Goal: Task Accomplishment & Management: Manage account settings

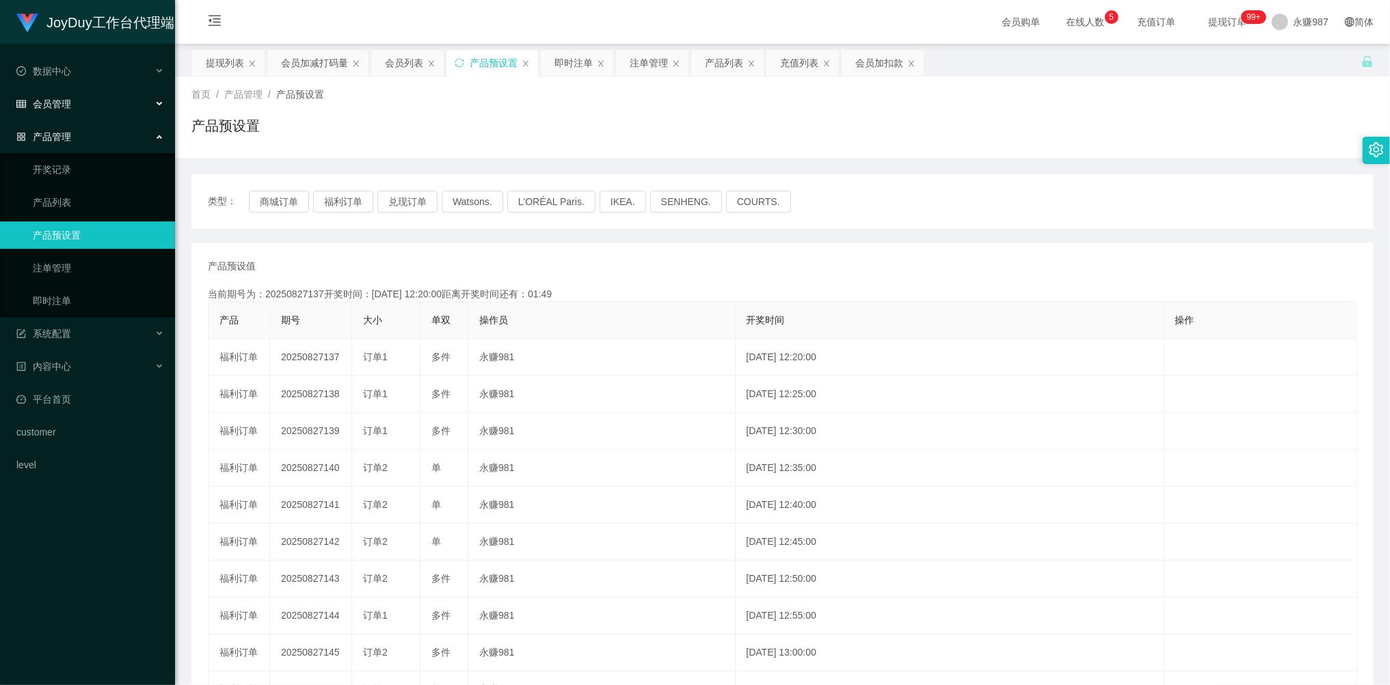
click at [80, 107] on div "会员管理" at bounding box center [87, 103] width 175 height 27
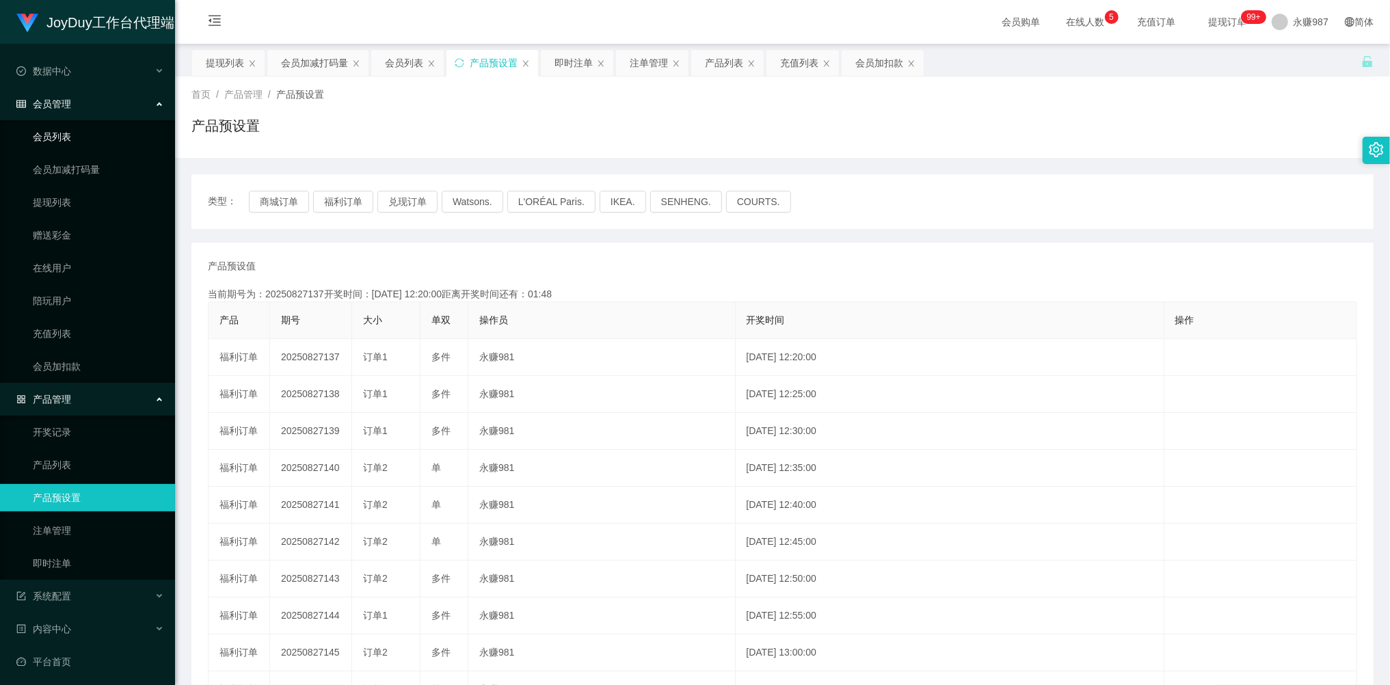
click at [81, 138] on link "会员列表" at bounding box center [98, 136] width 131 height 27
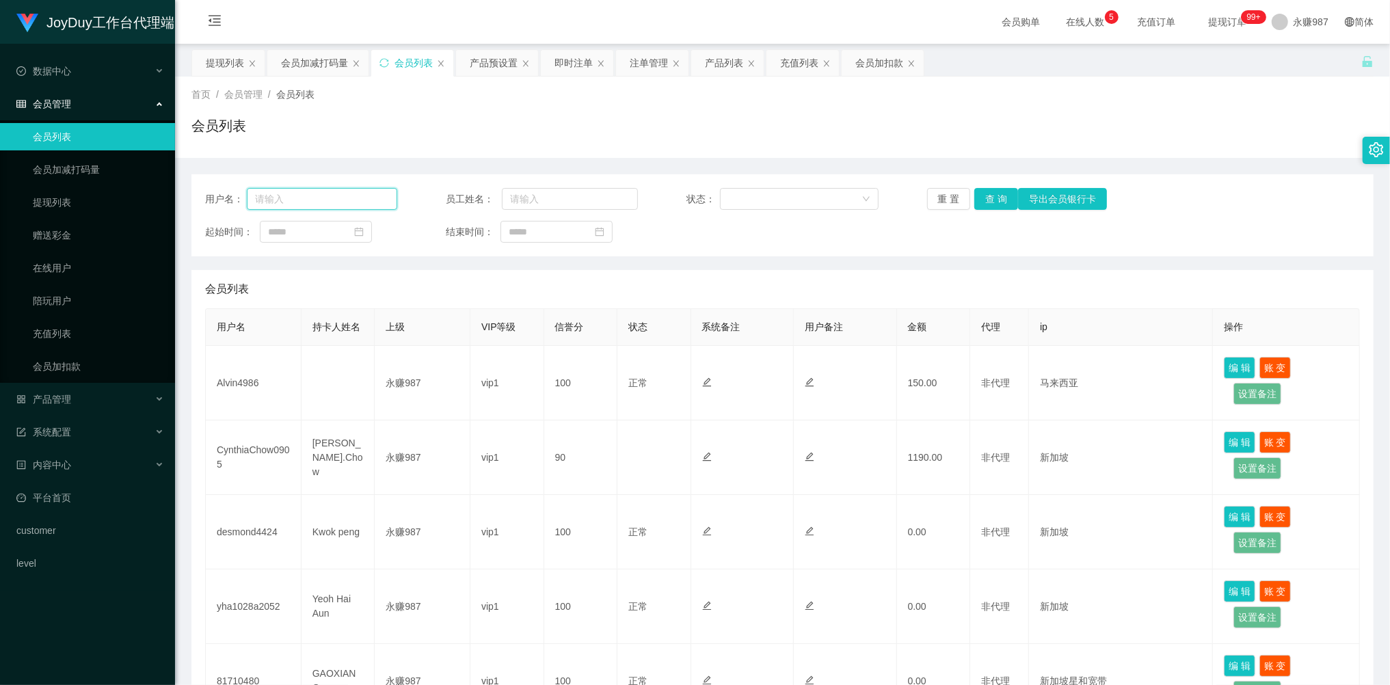
click at [321, 200] on input "text" at bounding box center [322, 199] width 150 height 22
paste input "CynthiaChow0905"
type input "CynthiaChow0905"
click at [953, 189] on button "重 置" at bounding box center [949, 199] width 44 height 22
click at [339, 211] on div "用户名： 员工姓名： 状态： 重 置 查 询 导出会员银行卡 起始时间： 结束时间：" at bounding box center [782, 215] width 1182 height 82
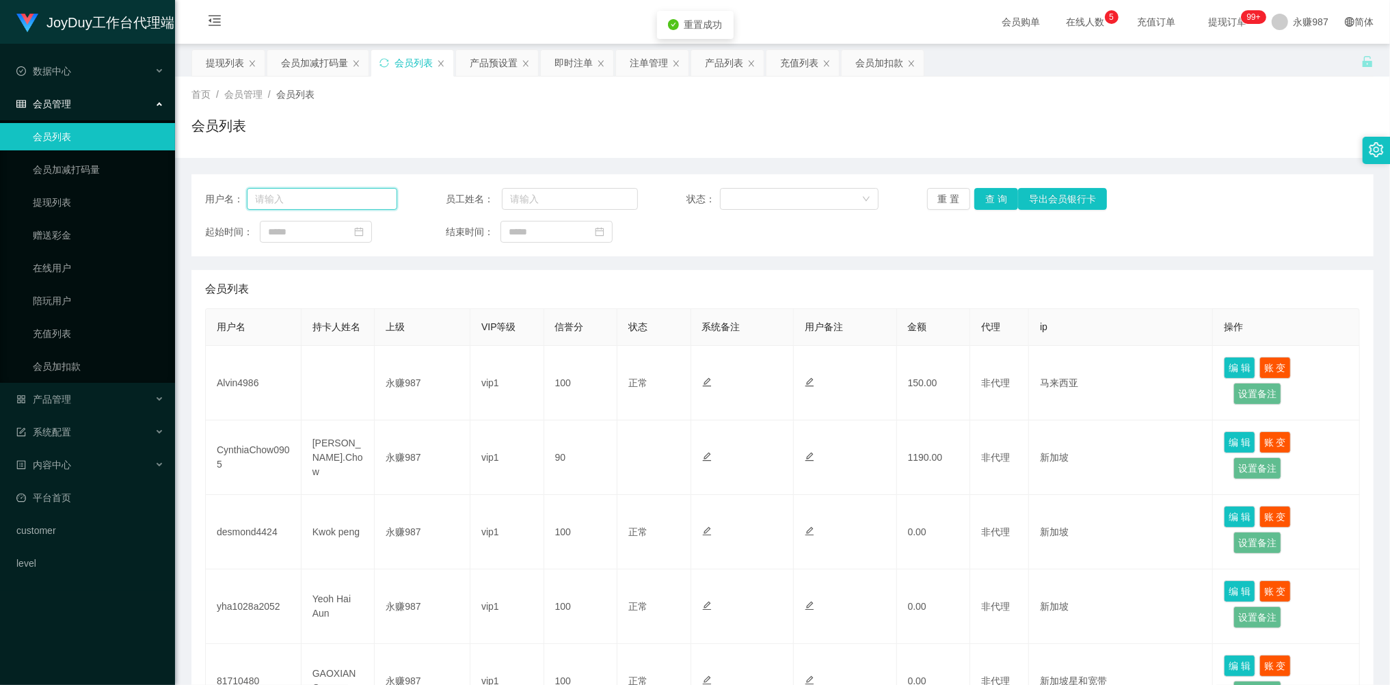
click at [337, 205] on input "text" at bounding box center [322, 199] width 150 height 22
paste input "CynthiaChow0905"
type input "CynthiaChow0905"
click at [991, 200] on button "查 询" at bounding box center [996, 199] width 44 height 22
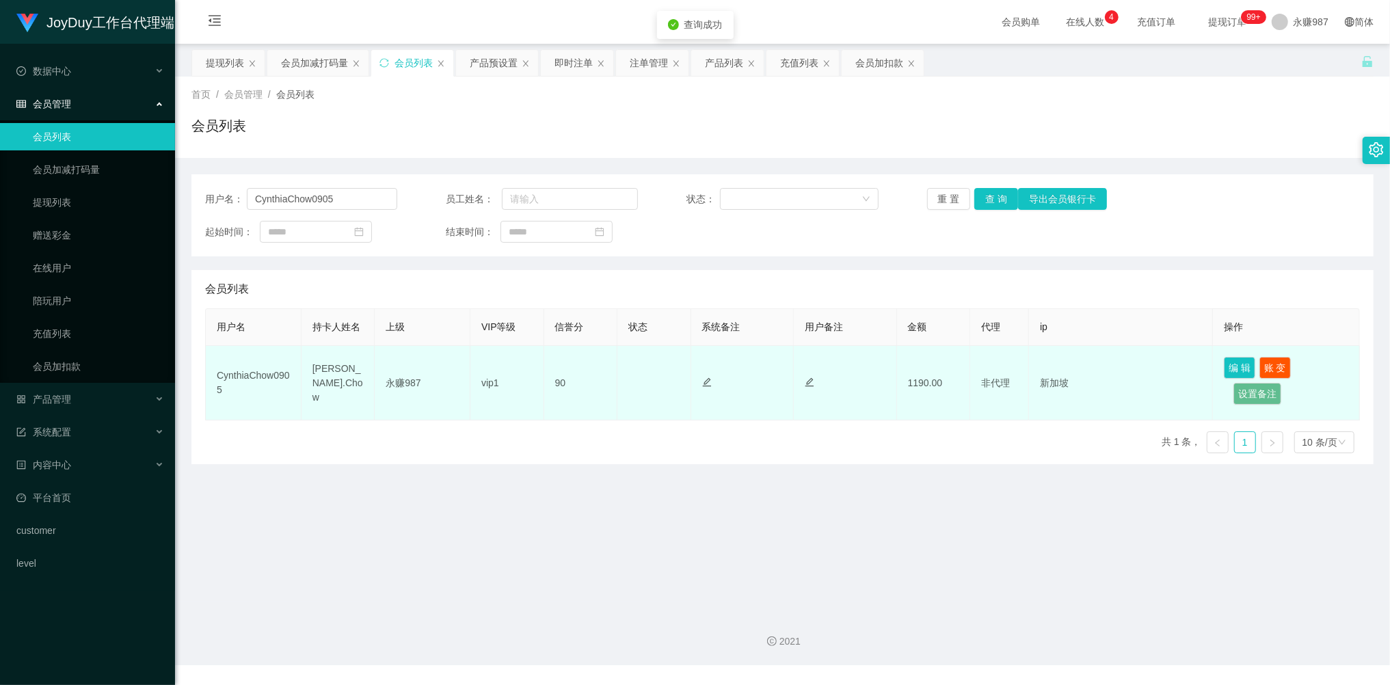
click at [265, 375] on td "CynthiaChow0905" at bounding box center [254, 383] width 96 height 75
copy td "CynthiaChow0905"
click at [341, 373] on td "[PERSON_NAME].Chow" at bounding box center [339, 383] width 74 height 75
click at [342, 372] on td "[PERSON_NAME].Chow" at bounding box center [339, 383] width 74 height 75
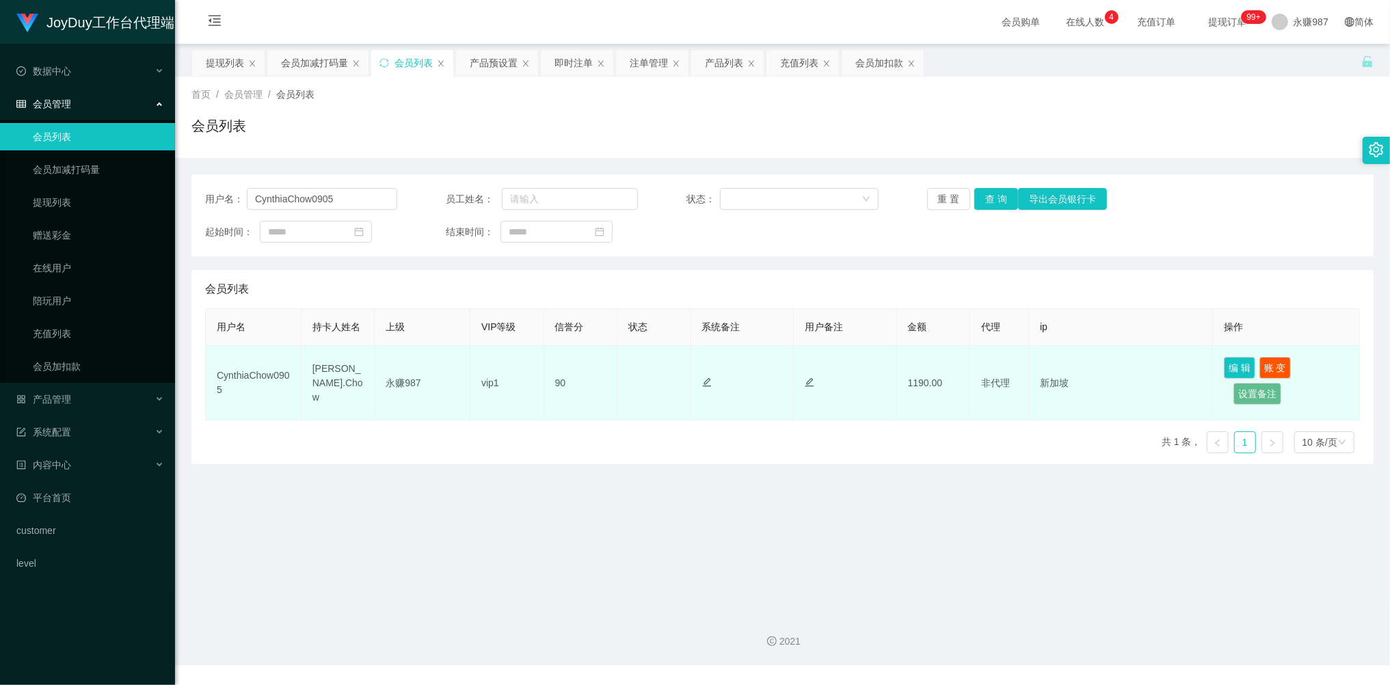
click at [341, 403] on td "[PERSON_NAME].Chow" at bounding box center [339, 383] width 74 height 75
click at [323, 384] on td "[PERSON_NAME].Chow" at bounding box center [339, 383] width 74 height 75
drag, startPoint x: 330, startPoint y: 389, endPoint x: 309, endPoint y: 378, distance: 23.2
click at [309, 378] on td "[PERSON_NAME].Chow" at bounding box center [339, 383] width 74 height 75
copy td "[PERSON_NAME].Chow"
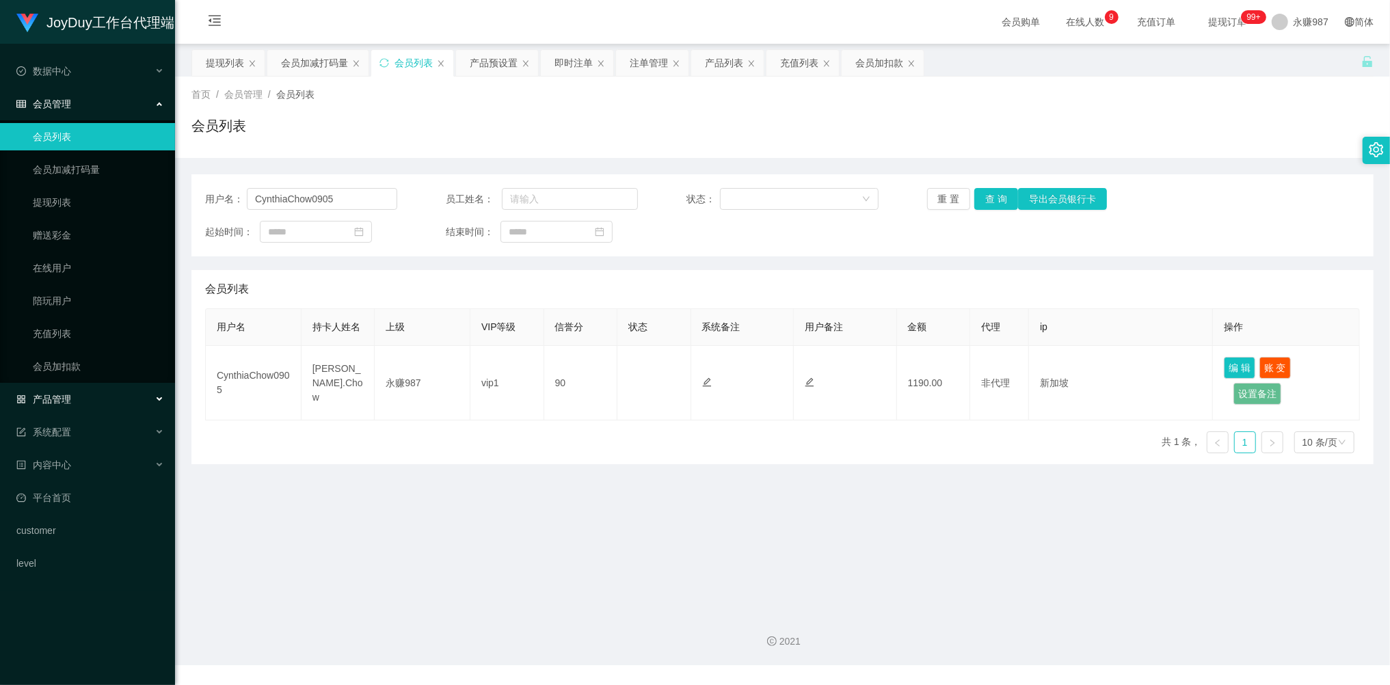
click at [72, 391] on div "产品管理" at bounding box center [87, 399] width 175 height 27
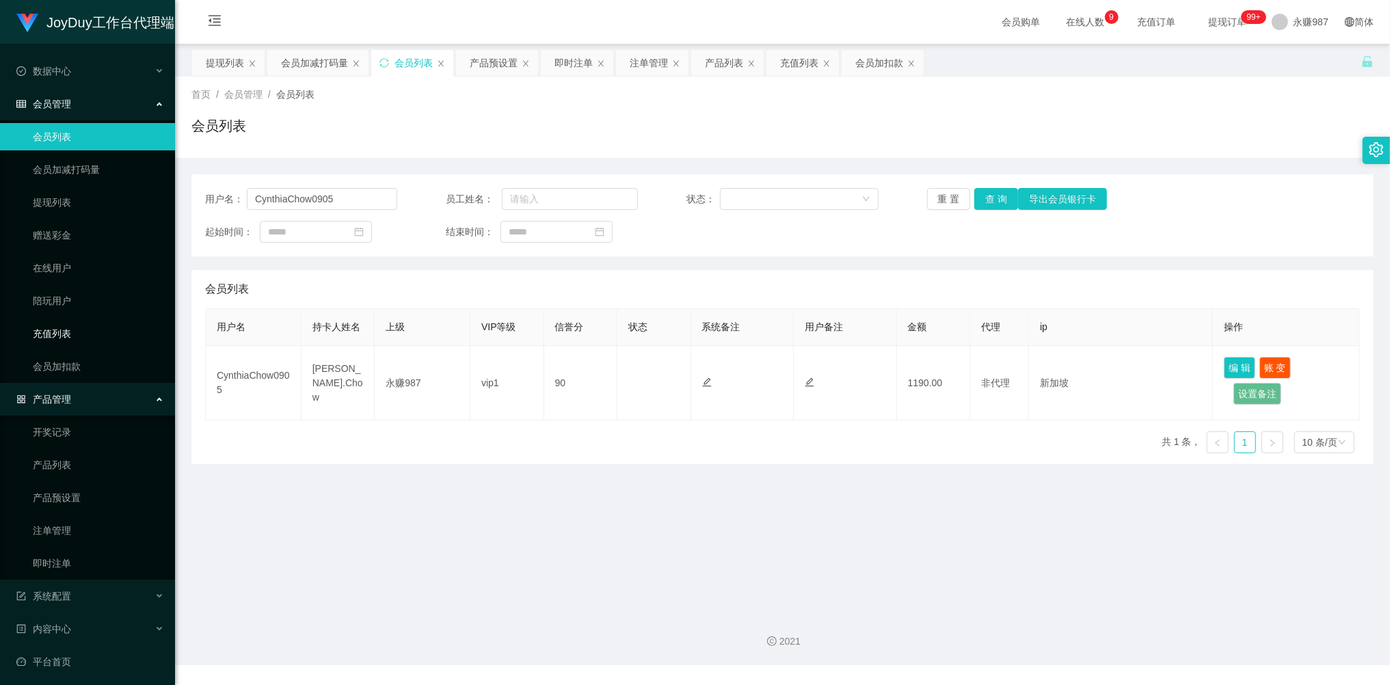
click at [62, 343] on link "充值列表" at bounding box center [98, 333] width 131 height 27
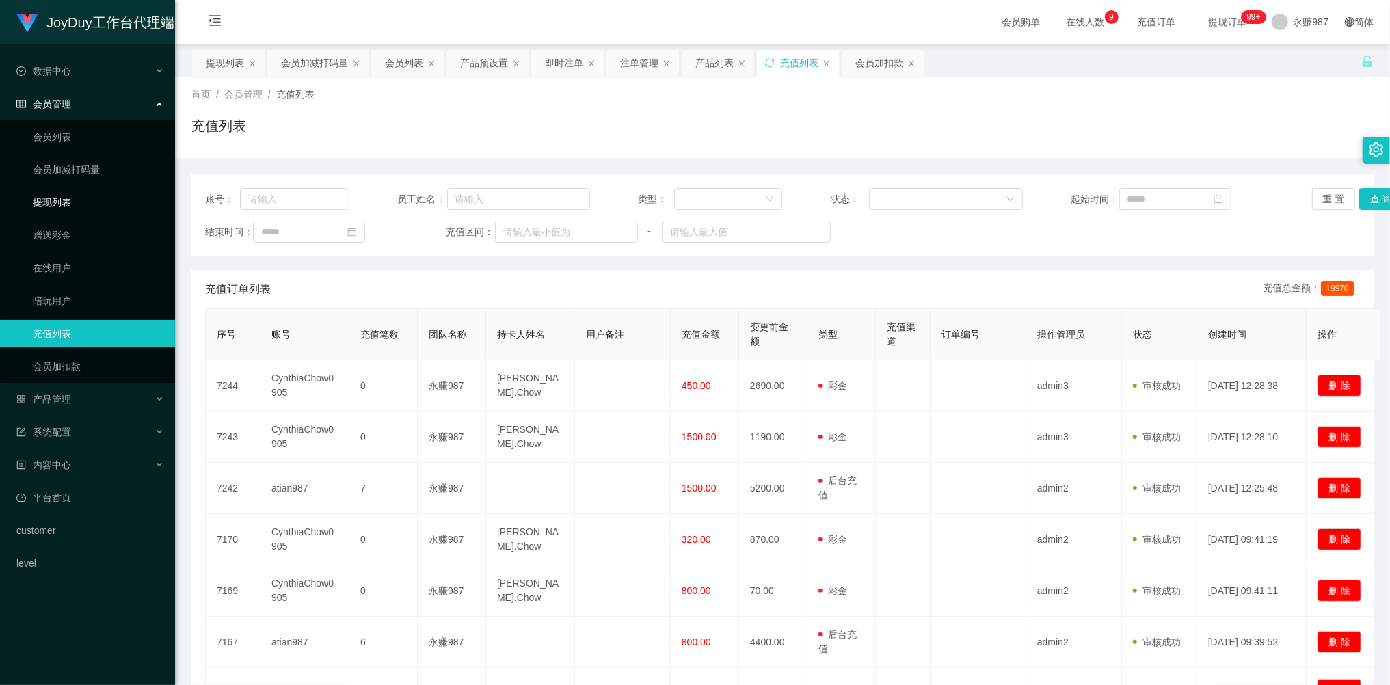
click at [53, 202] on link "提现列表" at bounding box center [98, 202] width 131 height 27
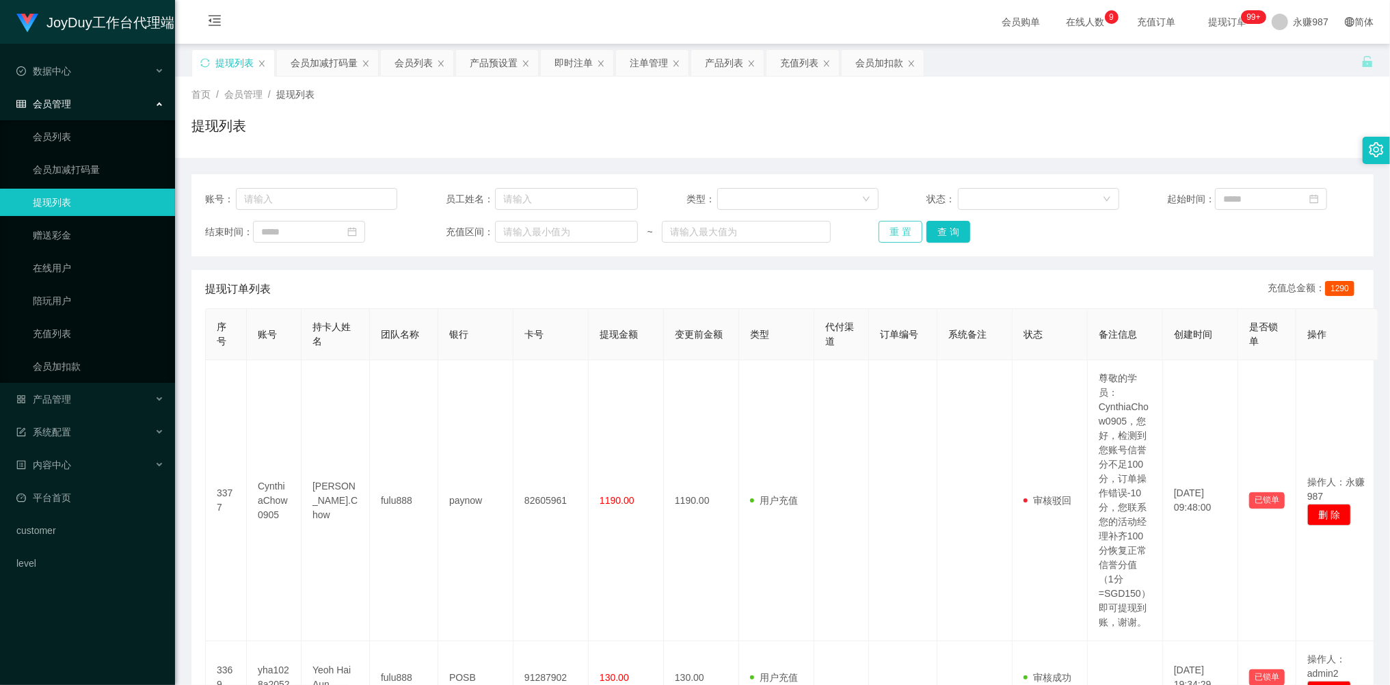
click at [908, 228] on button "重 置" at bounding box center [901, 232] width 44 height 22
click at [908, 228] on div "重 置 查 询" at bounding box center [975, 232] width 192 height 22
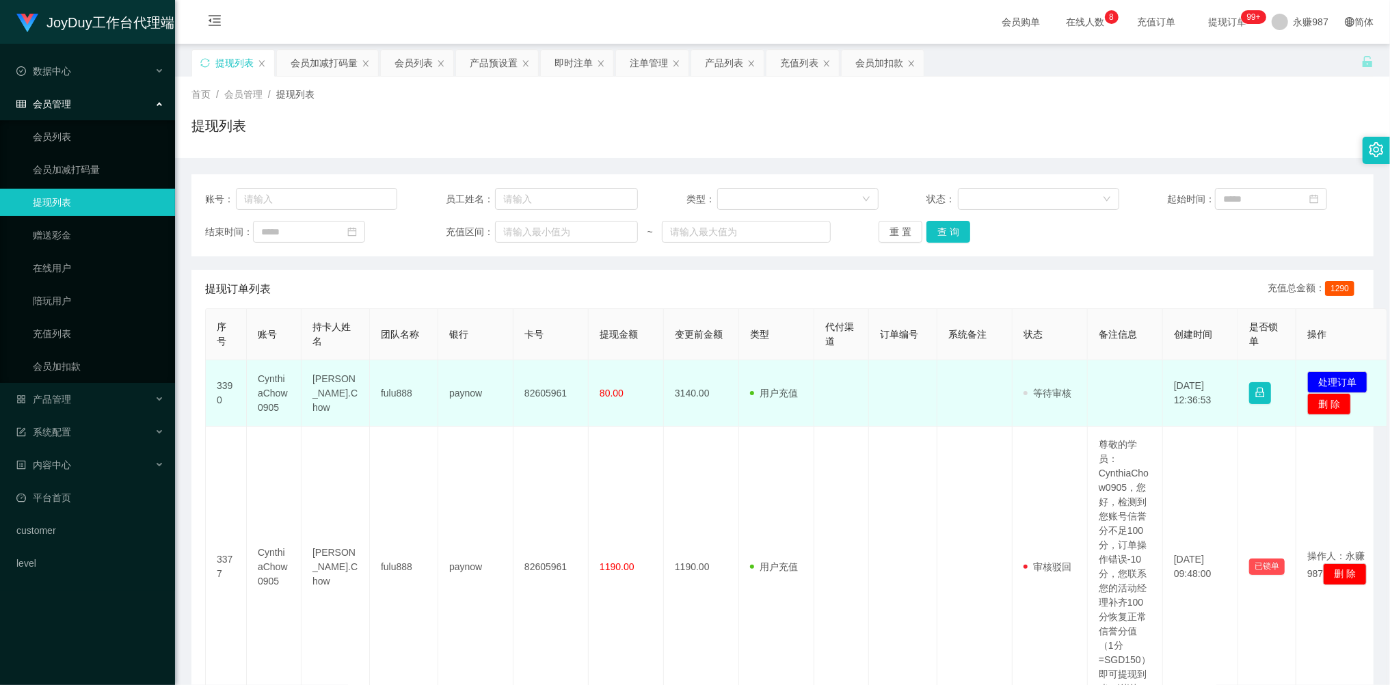
click at [271, 384] on td "CynthiaChow0905" at bounding box center [274, 393] width 55 height 66
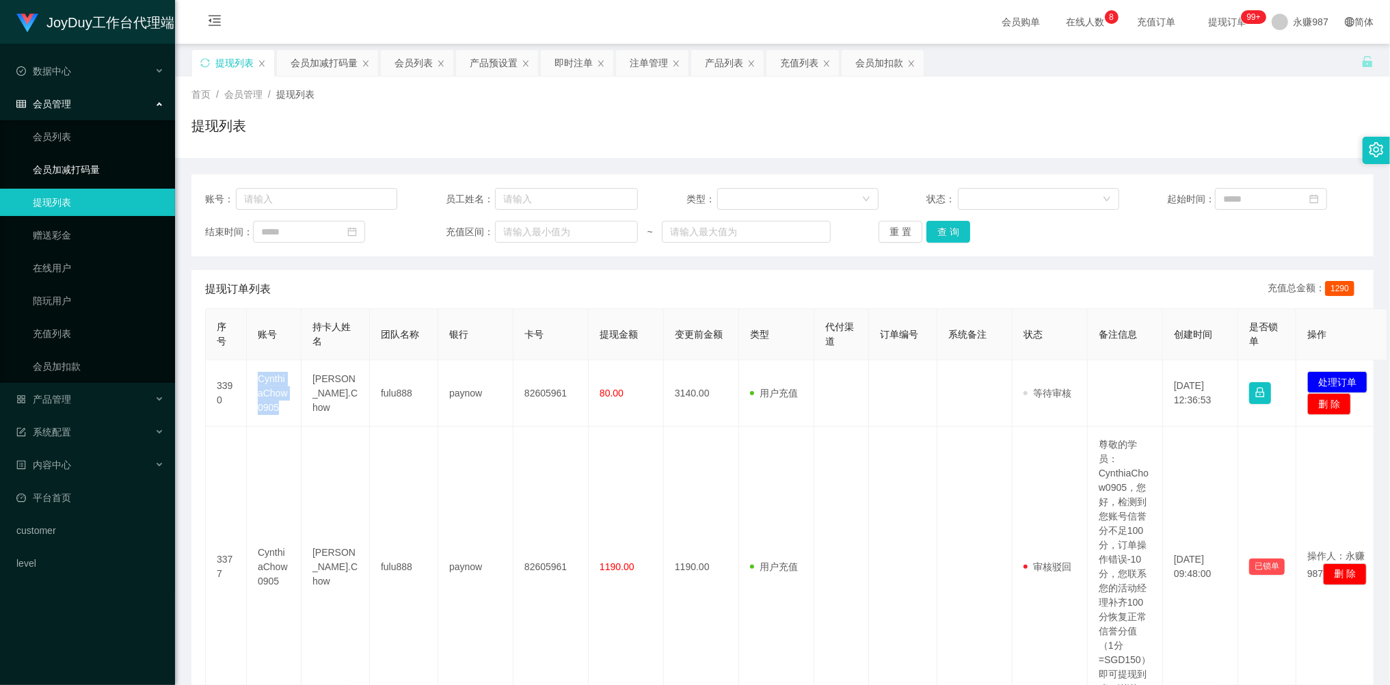
copy td "CynthiaChow0905"
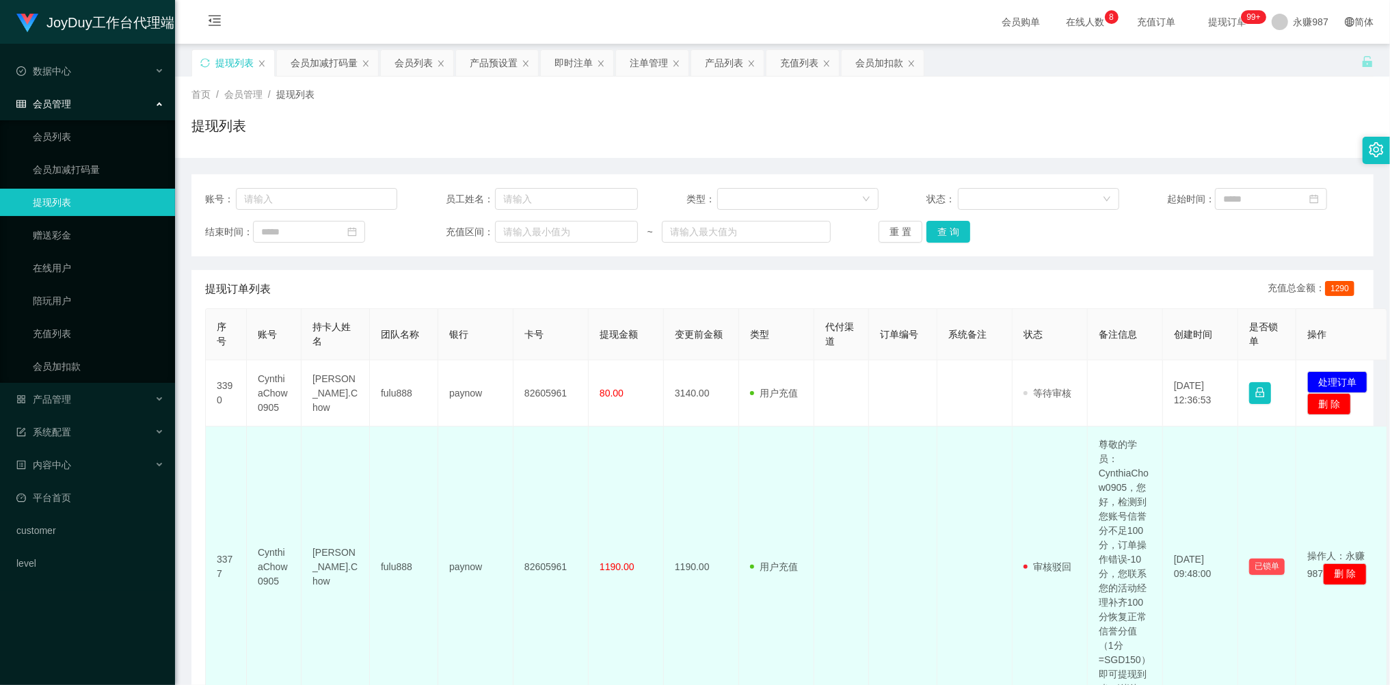
click at [637, 433] on td "1190.00" at bounding box center [626, 567] width 75 height 281
click at [722, 469] on td "1190.00" at bounding box center [701, 567] width 75 height 281
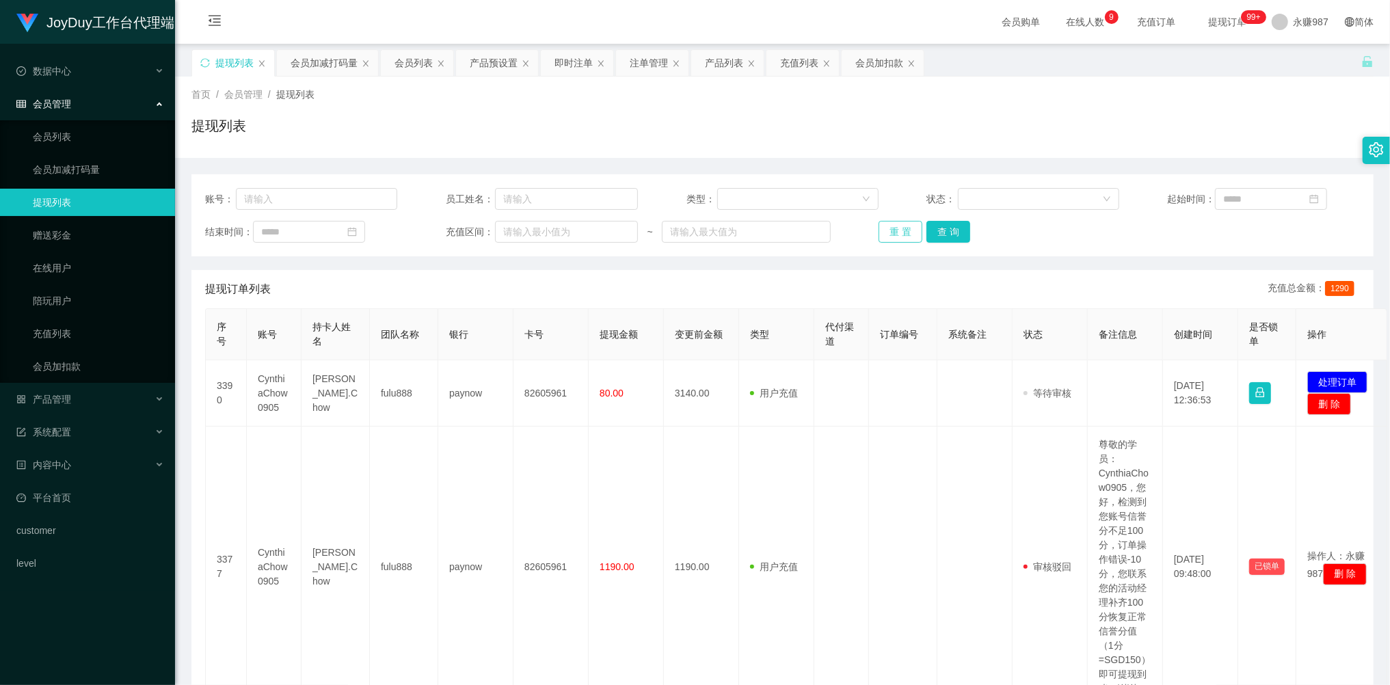
click at [907, 227] on button "重 置" at bounding box center [901, 232] width 44 height 22
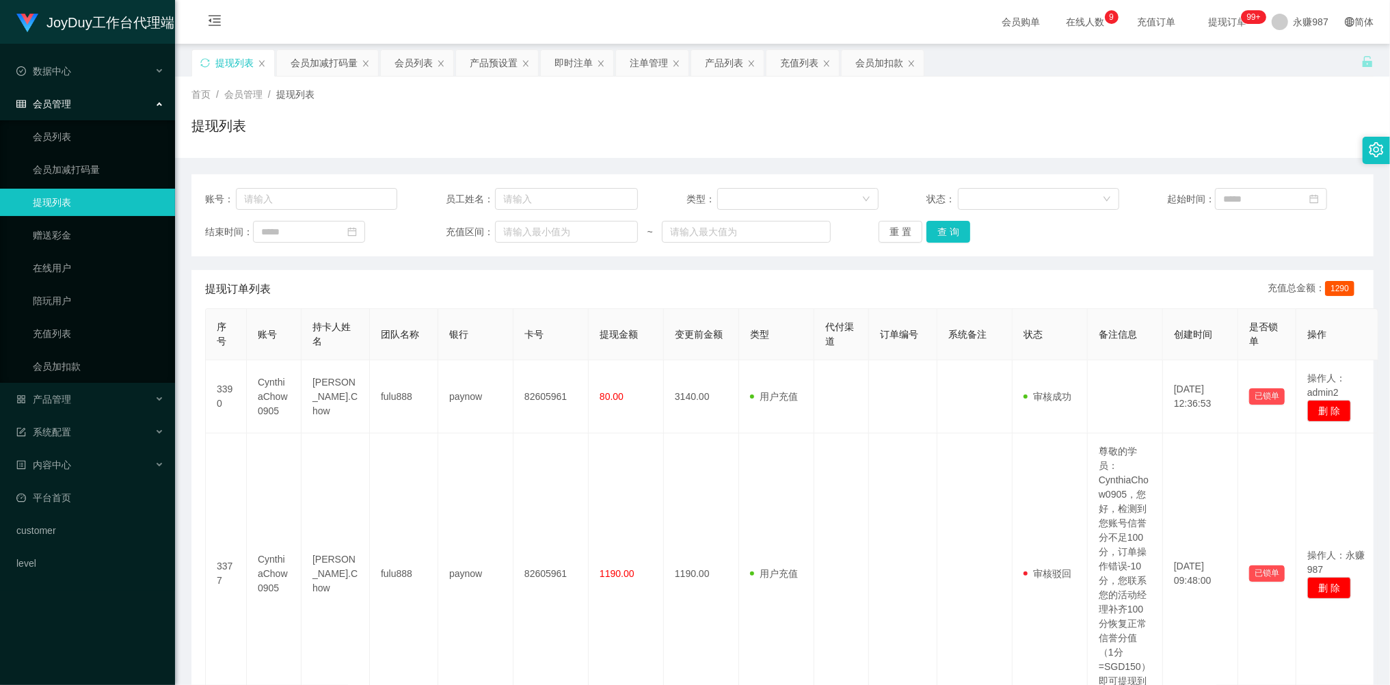
click at [83, 206] on link "提现列表" at bounding box center [98, 202] width 131 height 27
click at [890, 228] on button "重 置" at bounding box center [901, 232] width 44 height 22
click at [889, 228] on div "重 置 查 询" at bounding box center [975, 232] width 192 height 22
click at [889, 228] on button "重 置" at bounding box center [901, 232] width 44 height 22
click at [890, 227] on button "重 置" at bounding box center [901, 232] width 44 height 22
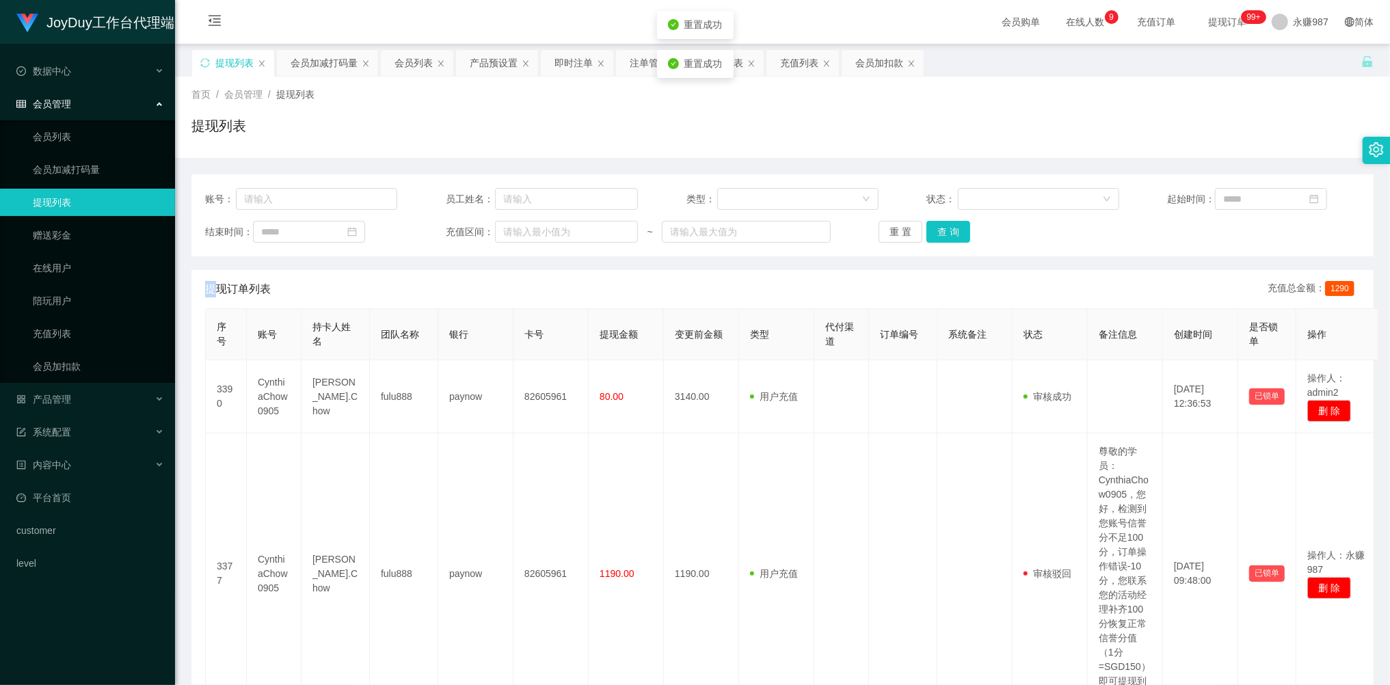
click at [890, 227] on div "重 置 查 询" at bounding box center [975, 232] width 192 height 22
click at [885, 231] on button "重 置" at bounding box center [901, 232] width 44 height 22
click at [896, 228] on button "重 置" at bounding box center [901, 232] width 44 height 22
click at [896, 228] on div "重 置 查 询" at bounding box center [975, 232] width 192 height 22
click at [896, 228] on button "重 置" at bounding box center [901, 232] width 44 height 22
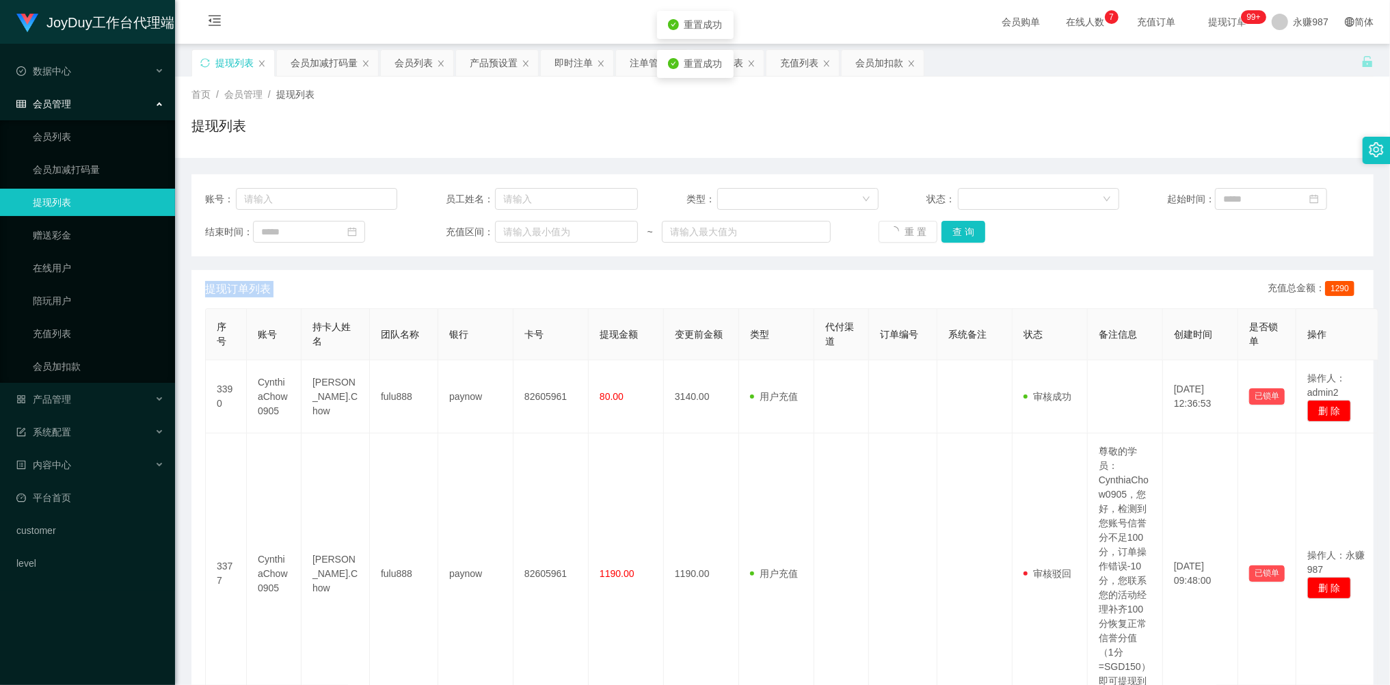
click at [896, 228] on div "重 置 查 询" at bounding box center [975, 232] width 192 height 22
click at [896, 228] on button "重 置" at bounding box center [901, 232] width 44 height 22
click at [896, 228] on div "重 置 查 询" at bounding box center [975, 232] width 192 height 22
click at [900, 226] on button "重 置" at bounding box center [901, 232] width 44 height 22
click at [900, 226] on div "重 置 查 询" at bounding box center [975, 232] width 192 height 22
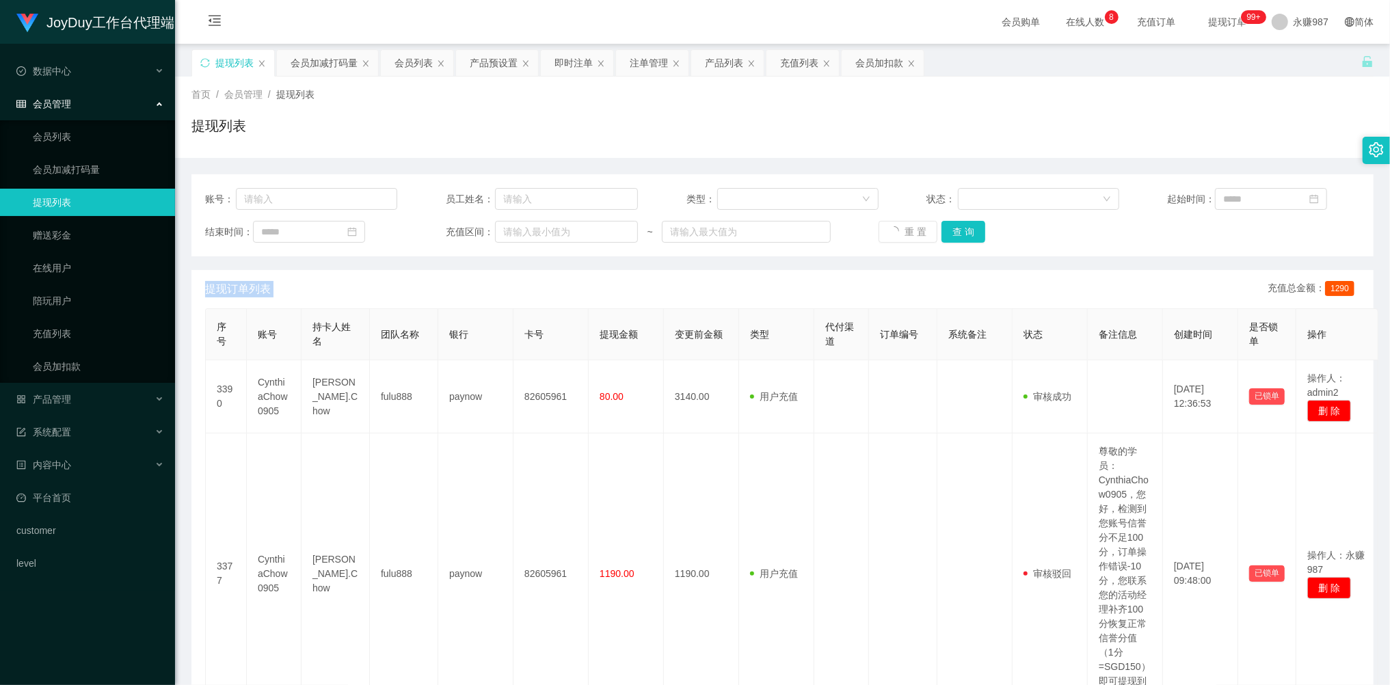
click at [900, 226] on div "重 置 查 询" at bounding box center [975, 232] width 192 height 22
click at [901, 226] on div "重 置 查 询" at bounding box center [975, 232] width 192 height 22
click at [901, 230] on button "重 置" at bounding box center [901, 232] width 44 height 22
click at [901, 230] on div "重 置 查 询" at bounding box center [975, 232] width 192 height 22
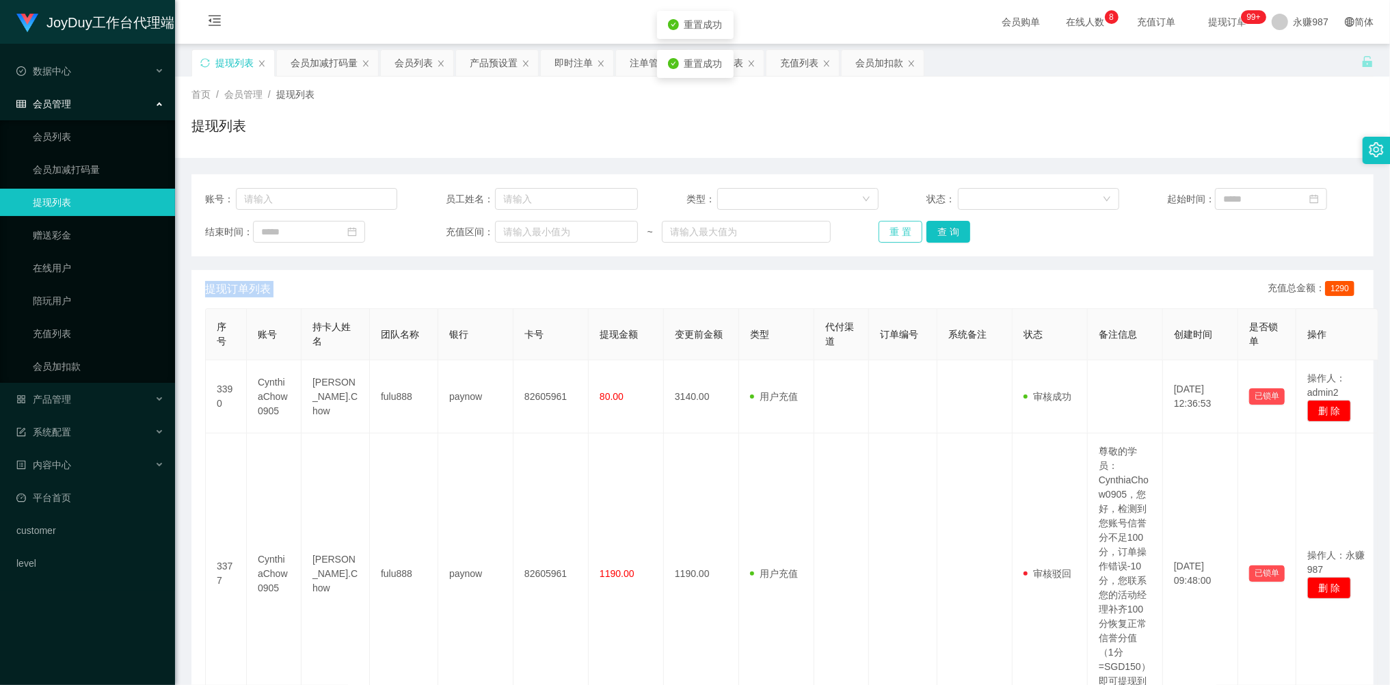
click at [901, 230] on button "重 置" at bounding box center [901, 232] width 44 height 22
click at [901, 230] on div "重 置 查 询" at bounding box center [975, 232] width 192 height 22
click at [901, 230] on button "重 置" at bounding box center [901, 232] width 44 height 22
click at [901, 228] on div "重 置 查 询" at bounding box center [975, 232] width 192 height 22
click at [901, 228] on button "重 置" at bounding box center [901, 232] width 44 height 22
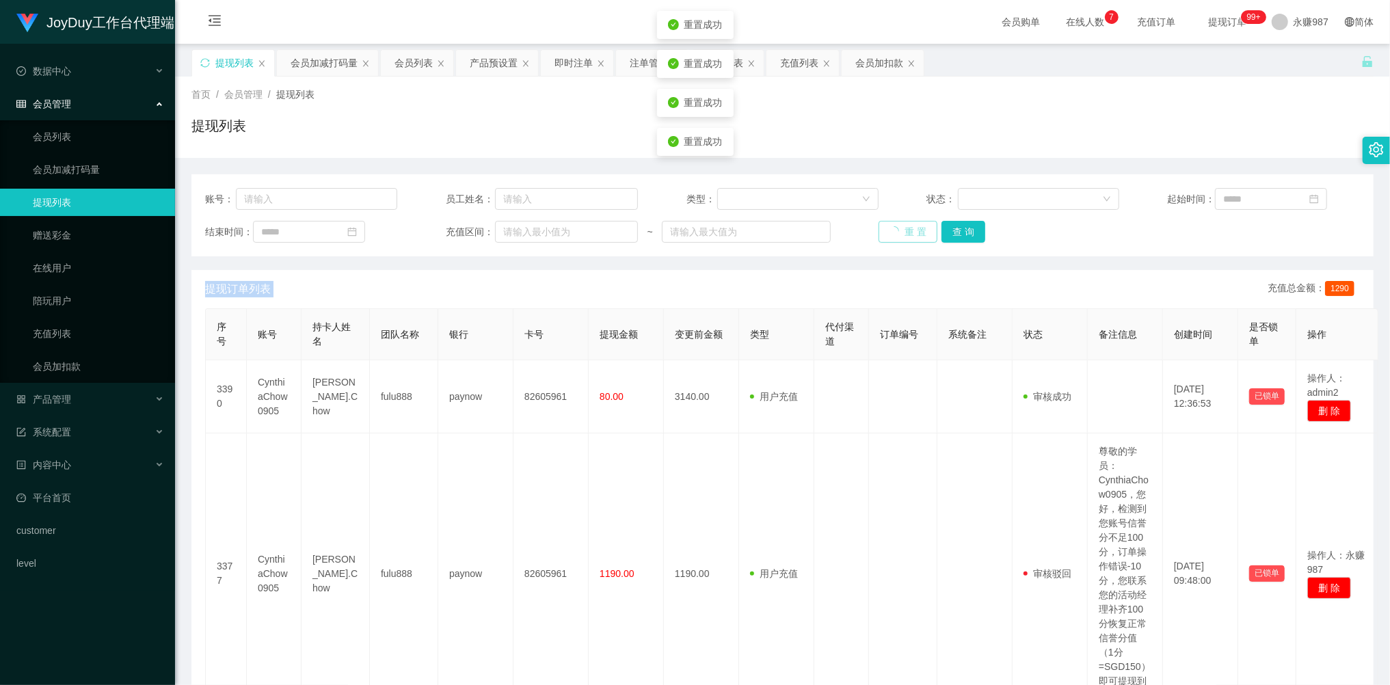
click at [901, 228] on div "重 置 查 询" at bounding box center [975, 232] width 192 height 22
click at [901, 228] on button "重 置" at bounding box center [901, 232] width 44 height 22
click at [901, 228] on div "重 置 查 询" at bounding box center [975, 232] width 192 height 22
click at [901, 228] on button "重 置" at bounding box center [901, 232] width 44 height 22
click at [906, 225] on button "重 置" at bounding box center [901, 232] width 44 height 22
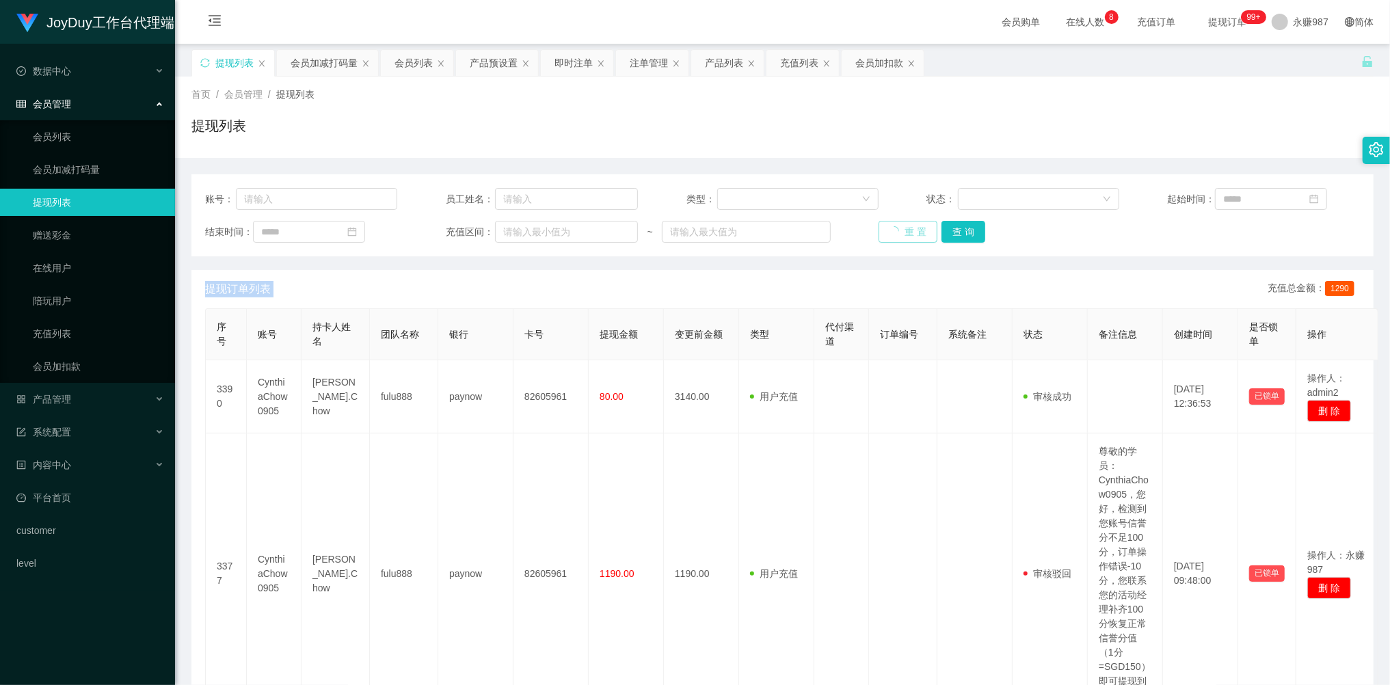
click at [906, 225] on div "重 置 查 询" at bounding box center [975, 232] width 192 height 22
click at [68, 90] on div "会员管理" at bounding box center [87, 103] width 175 height 27
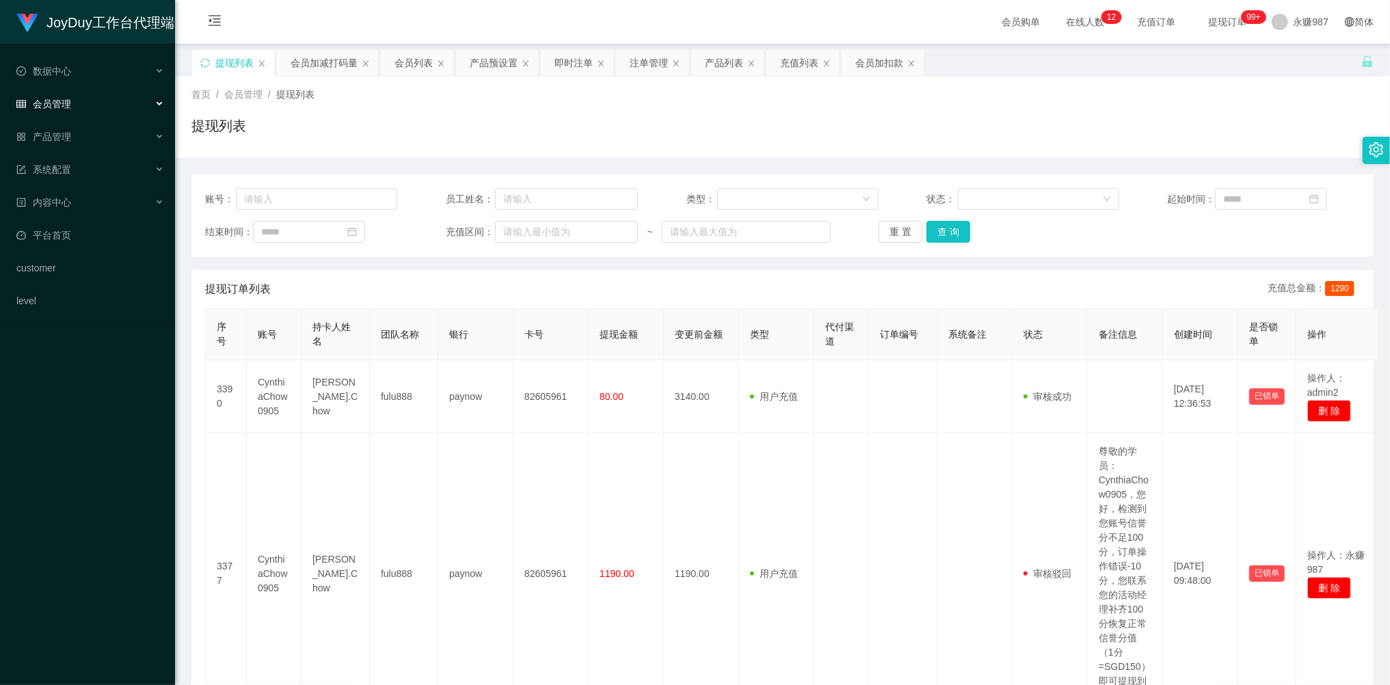
click at [72, 90] on div "会员管理" at bounding box center [87, 103] width 175 height 27
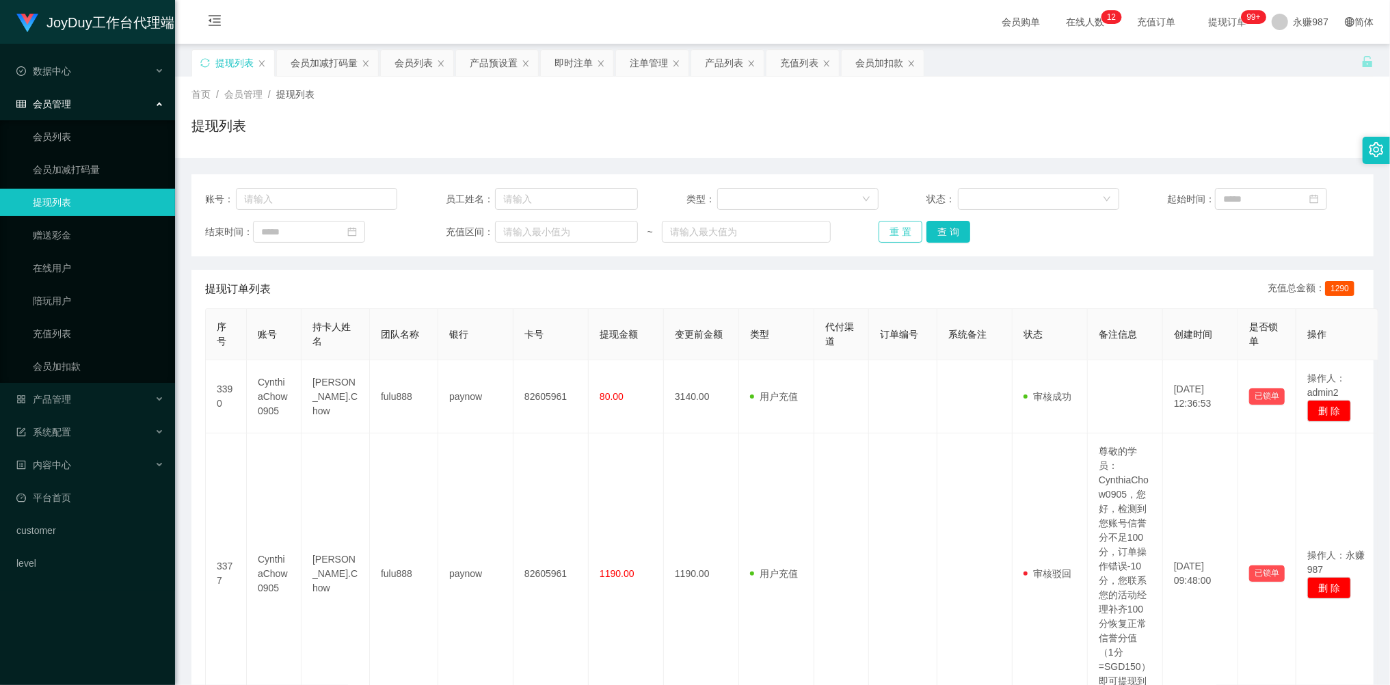
click at [896, 232] on button "重 置" at bounding box center [901, 232] width 44 height 22
click at [896, 232] on div "重 置 查 询" at bounding box center [975, 232] width 192 height 22
click at [896, 232] on button "重 置" at bounding box center [908, 232] width 59 height 22
click at [88, 126] on link "会员列表" at bounding box center [98, 136] width 131 height 27
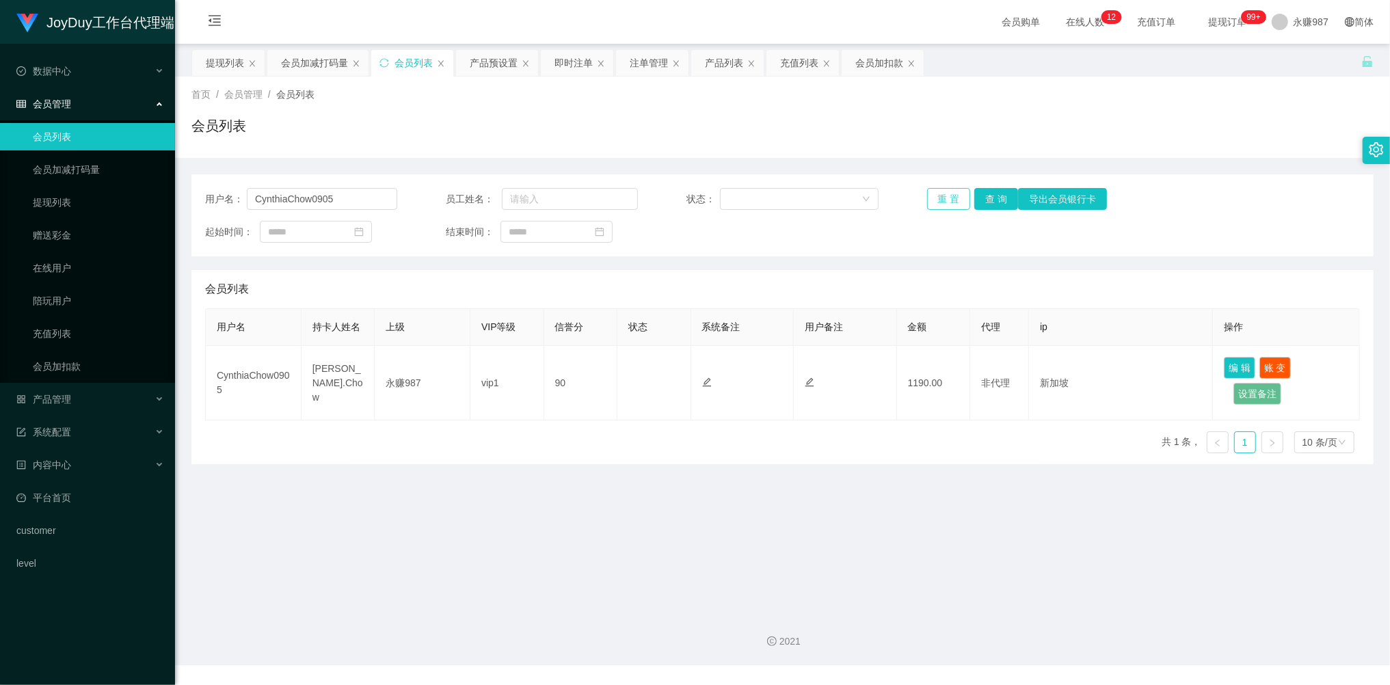
click at [942, 200] on button "重 置" at bounding box center [949, 199] width 44 height 22
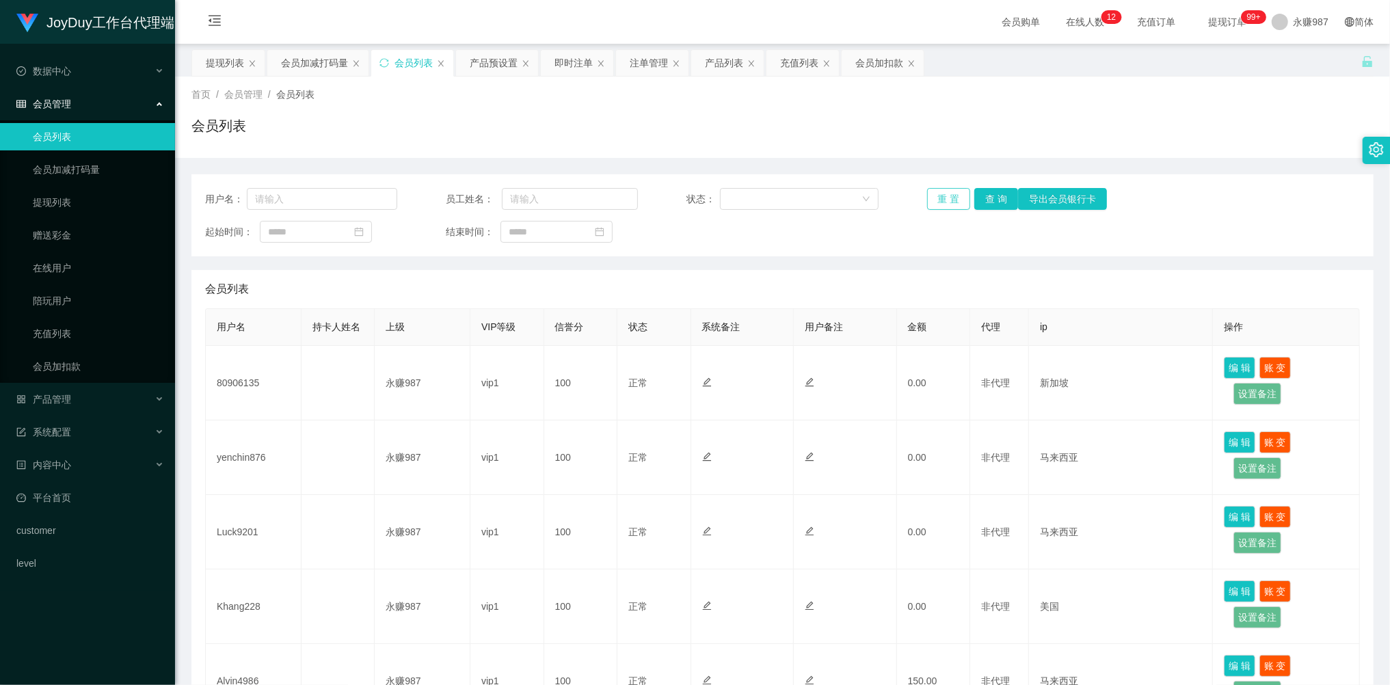
click at [942, 200] on button "重 置" at bounding box center [949, 199] width 44 height 22
click at [942, 200] on div "重 置 查 询 导出会员银行卡" at bounding box center [1023, 199] width 192 height 22
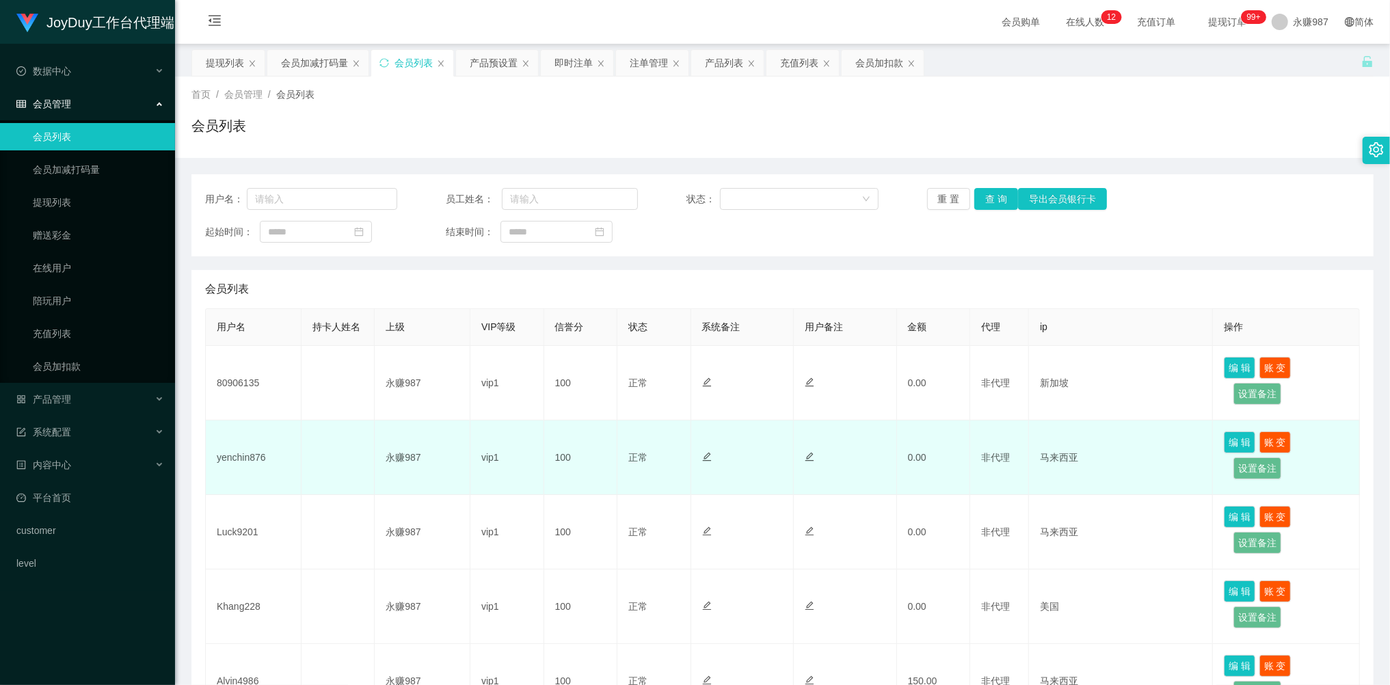
click at [234, 457] on td "yenchin876" at bounding box center [254, 458] width 96 height 75
copy td "yenchin876"
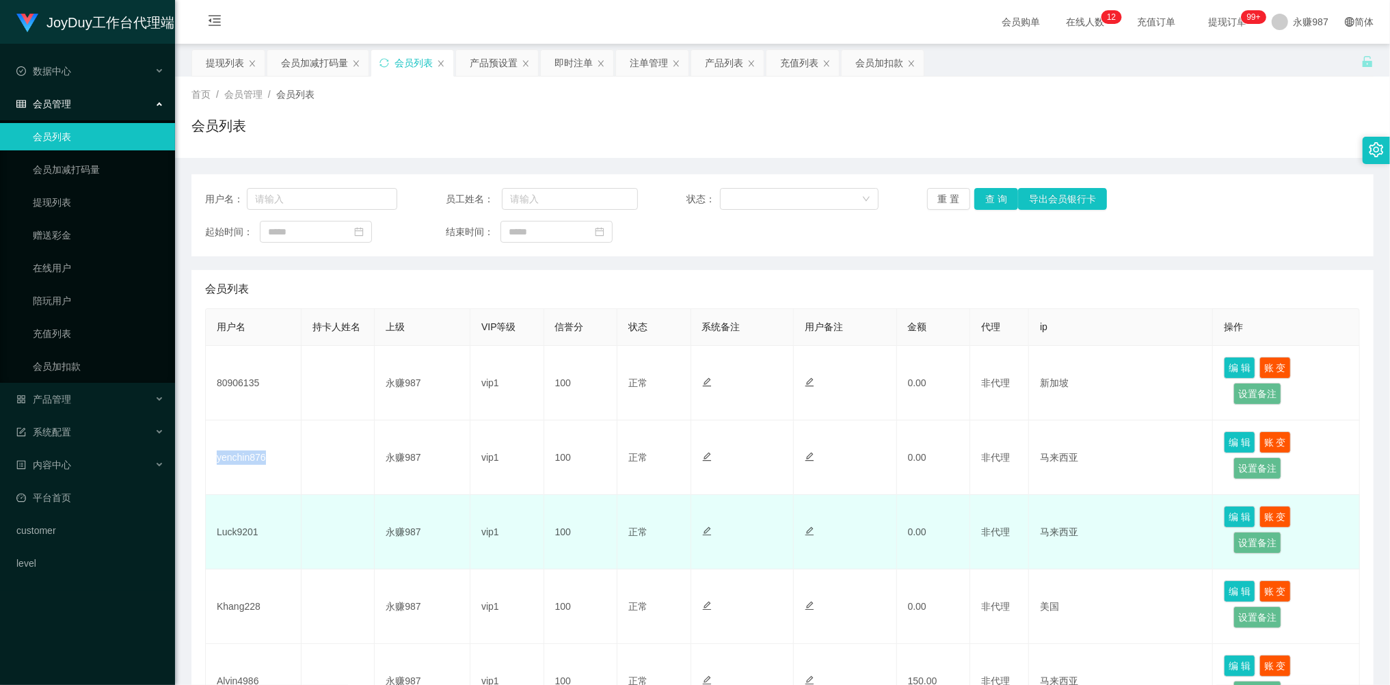
click at [244, 535] on td "Luck9201" at bounding box center [254, 532] width 96 height 75
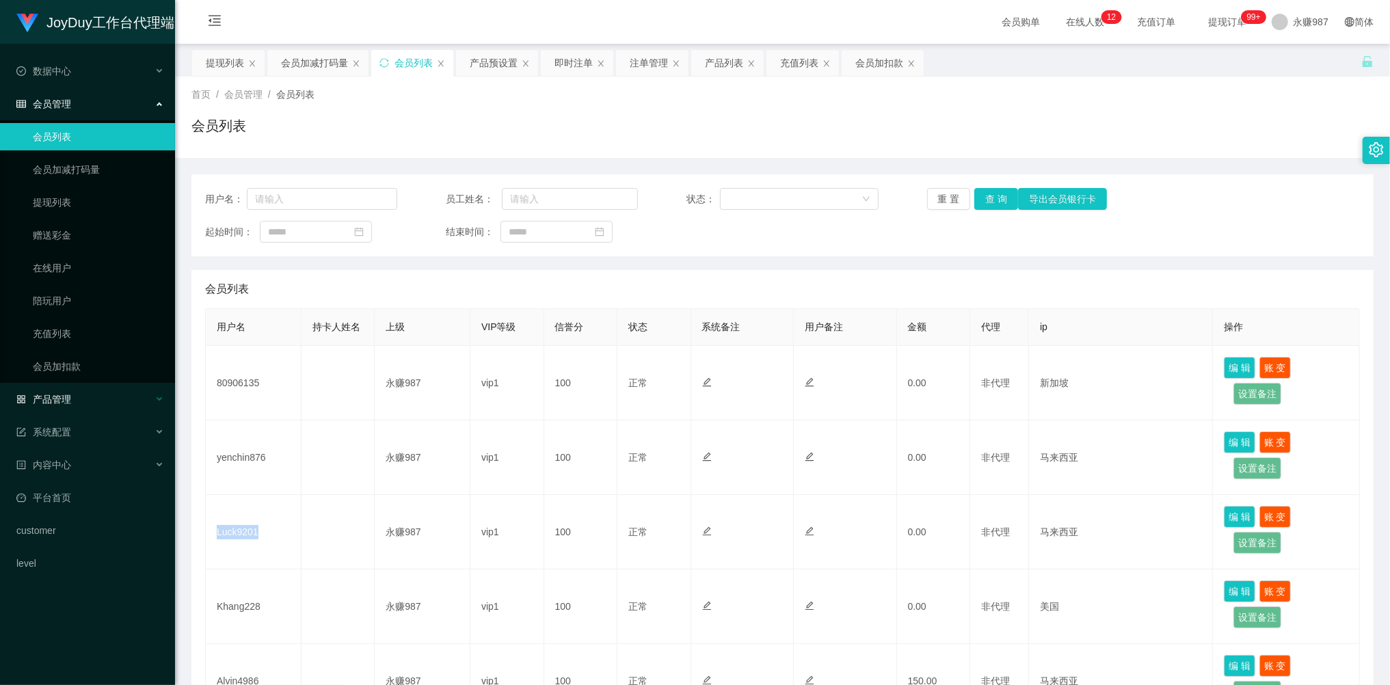
copy td "Luck9201"
click at [80, 400] on div "产品管理" at bounding box center [87, 399] width 175 height 27
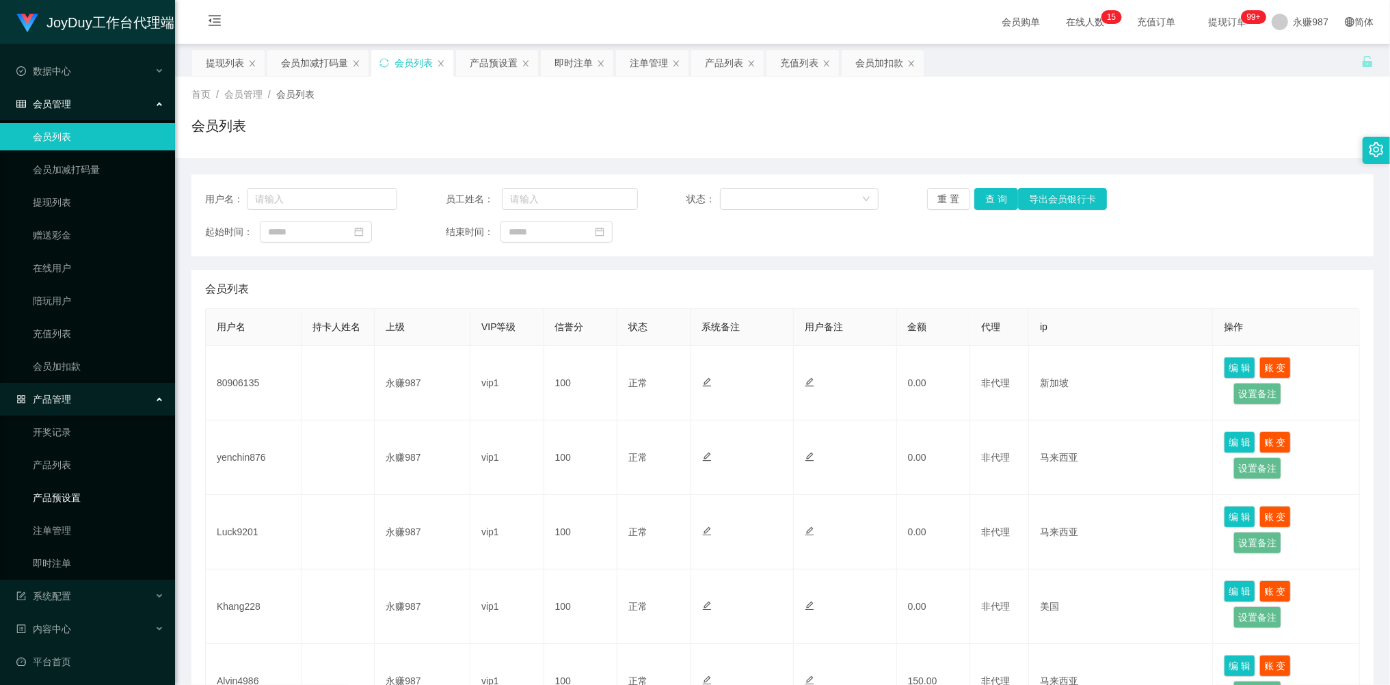
click at [68, 488] on link "产品预设置" at bounding box center [98, 497] width 131 height 27
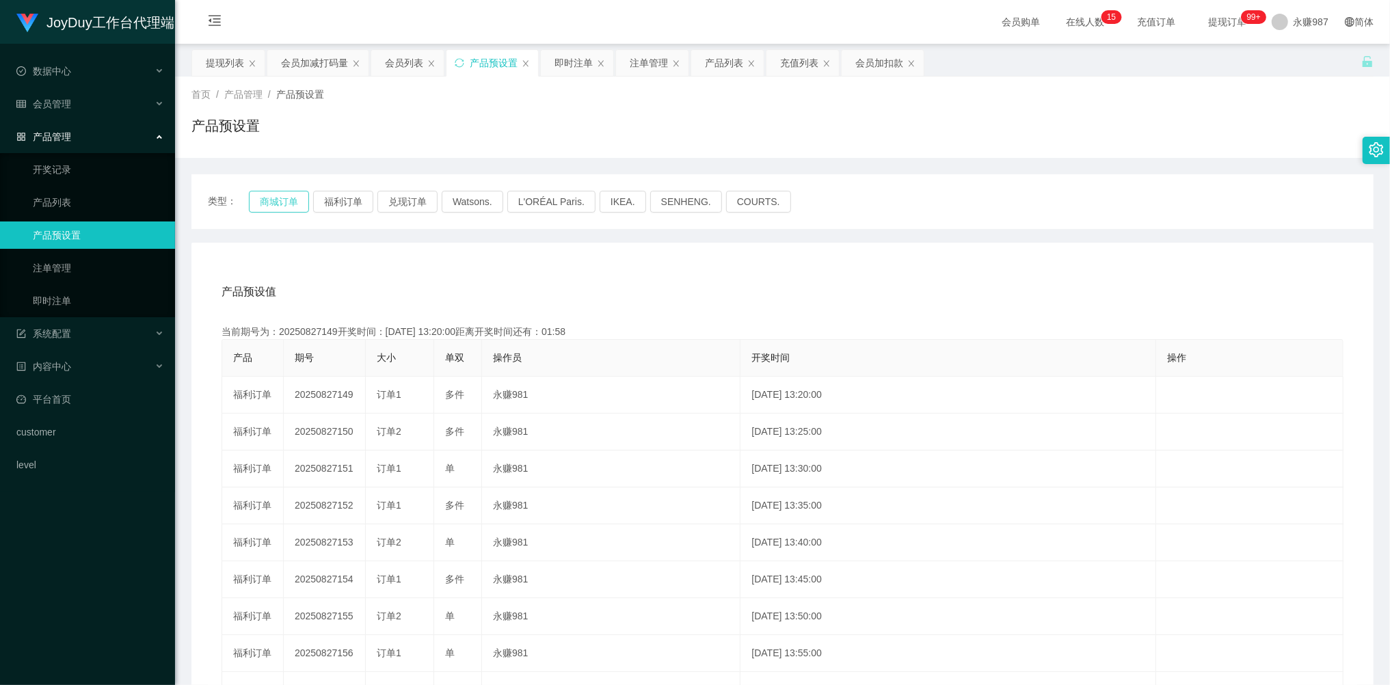
click at [293, 200] on button "商城订单" at bounding box center [279, 202] width 60 height 22
click at [291, 200] on button "商城订单" at bounding box center [279, 202] width 60 height 22
click at [286, 198] on button "商城订单" at bounding box center [279, 202] width 60 height 22
click at [82, 280] on ul "开奖记录 产品列表 产品预设置 注单管理 即时注单" at bounding box center [87, 235] width 175 height 164
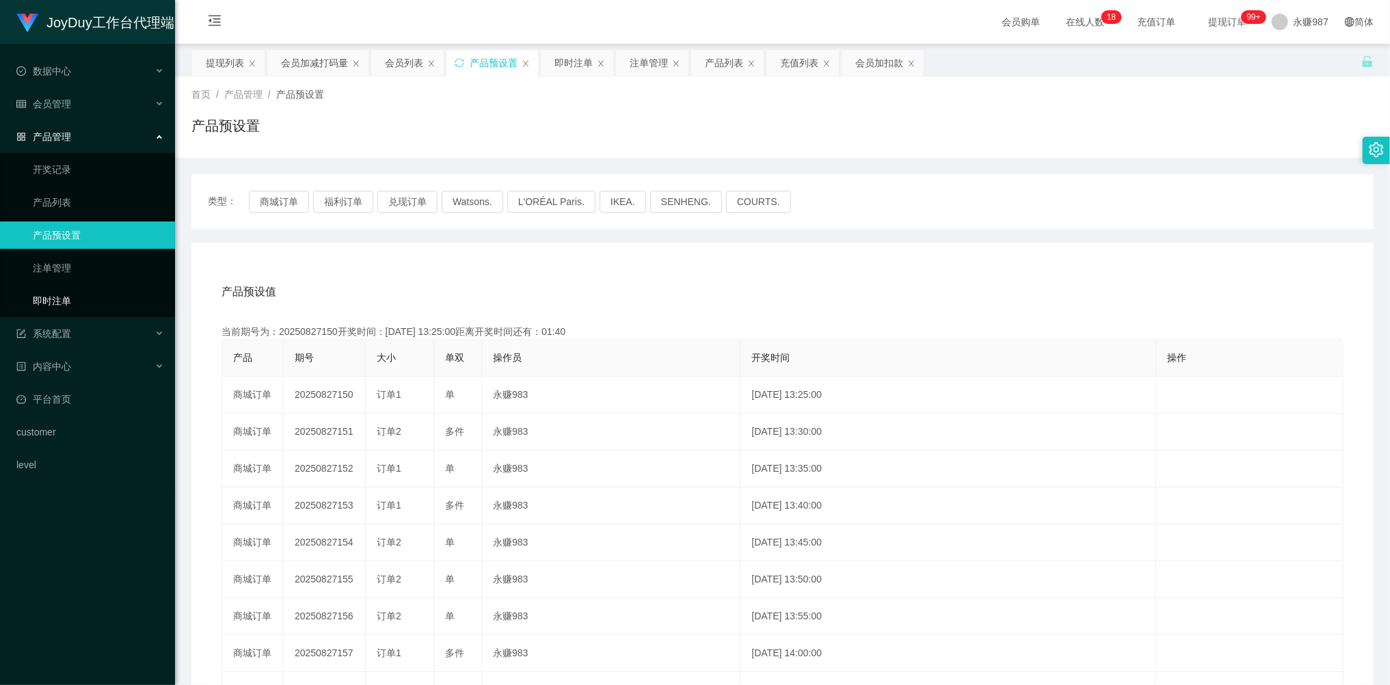
click at [64, 293] on link "即时注单" at bounding box center [98, 300] width 131 height 27
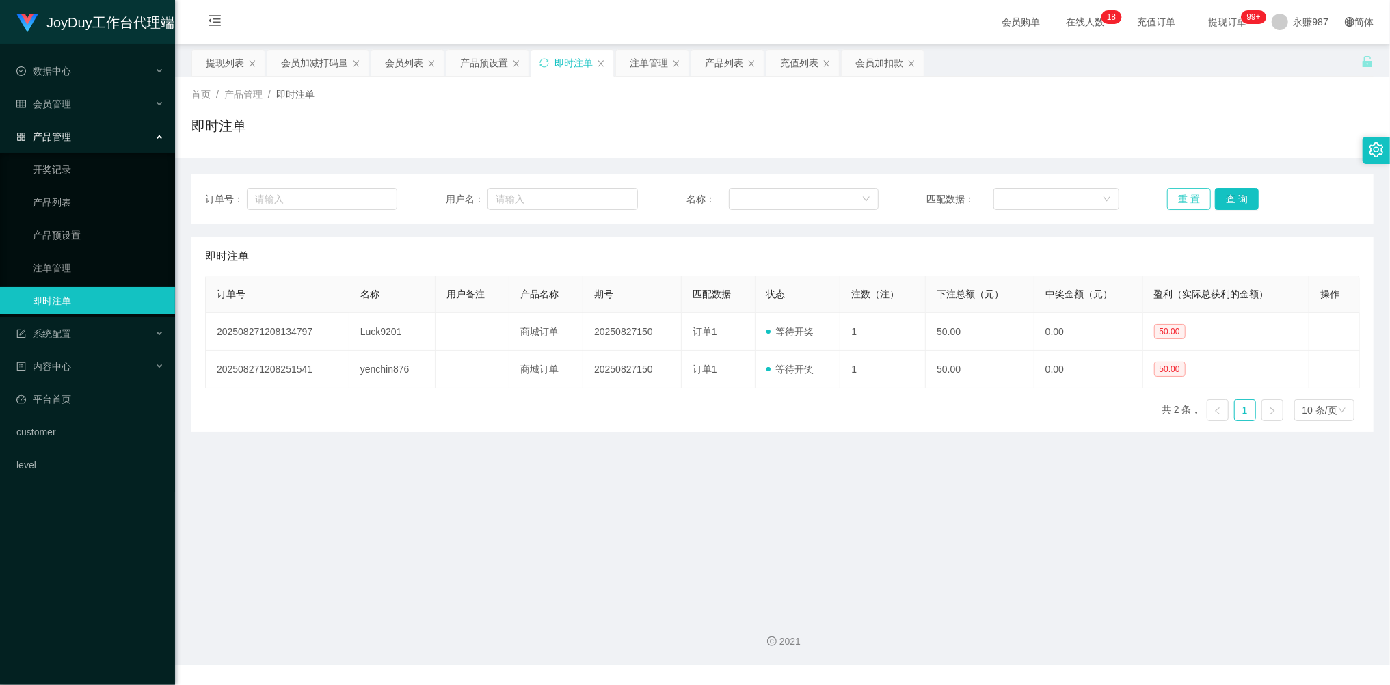
click at [1174, 202] on button "重 置" at bounding box center [1189, 199] width 44 height 22
click at [307, 193] on input "text" at bounding box center [322, 199] width 150 height 22
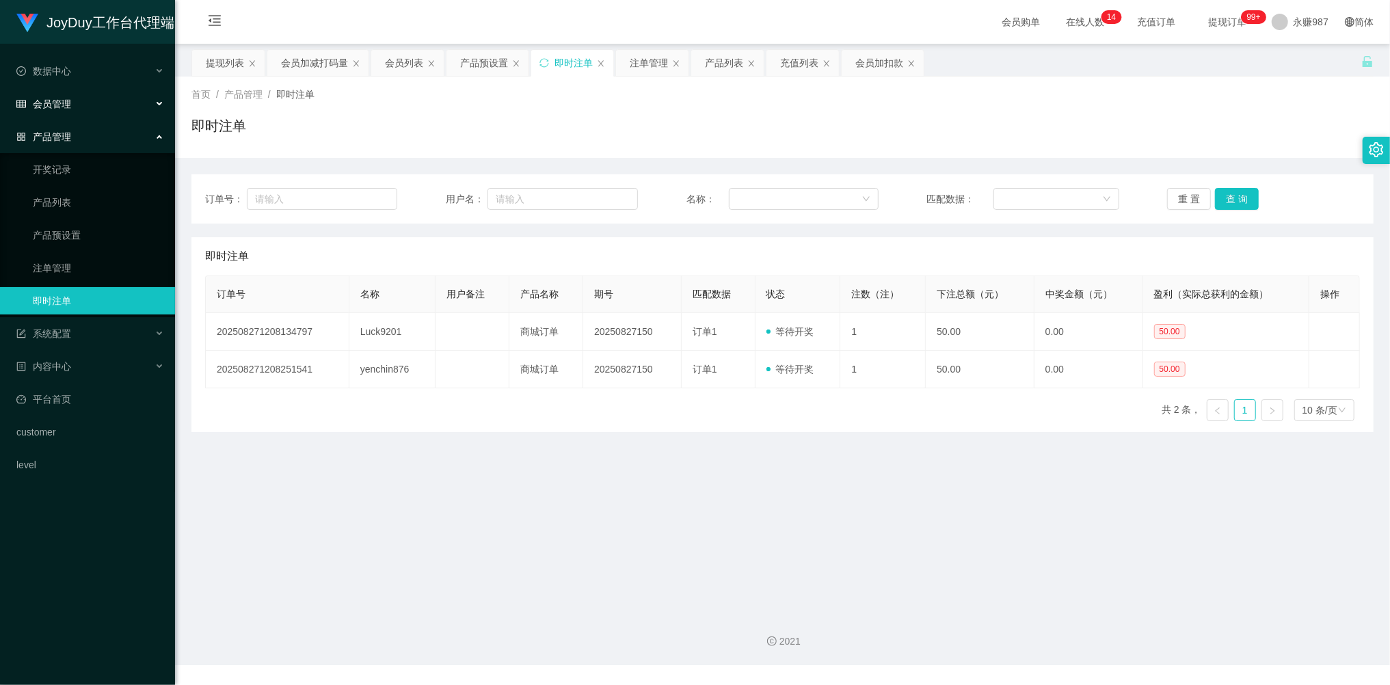
click at [59, 101] on span "会员管理" at bounding box center [43, 103] width 55 height 11
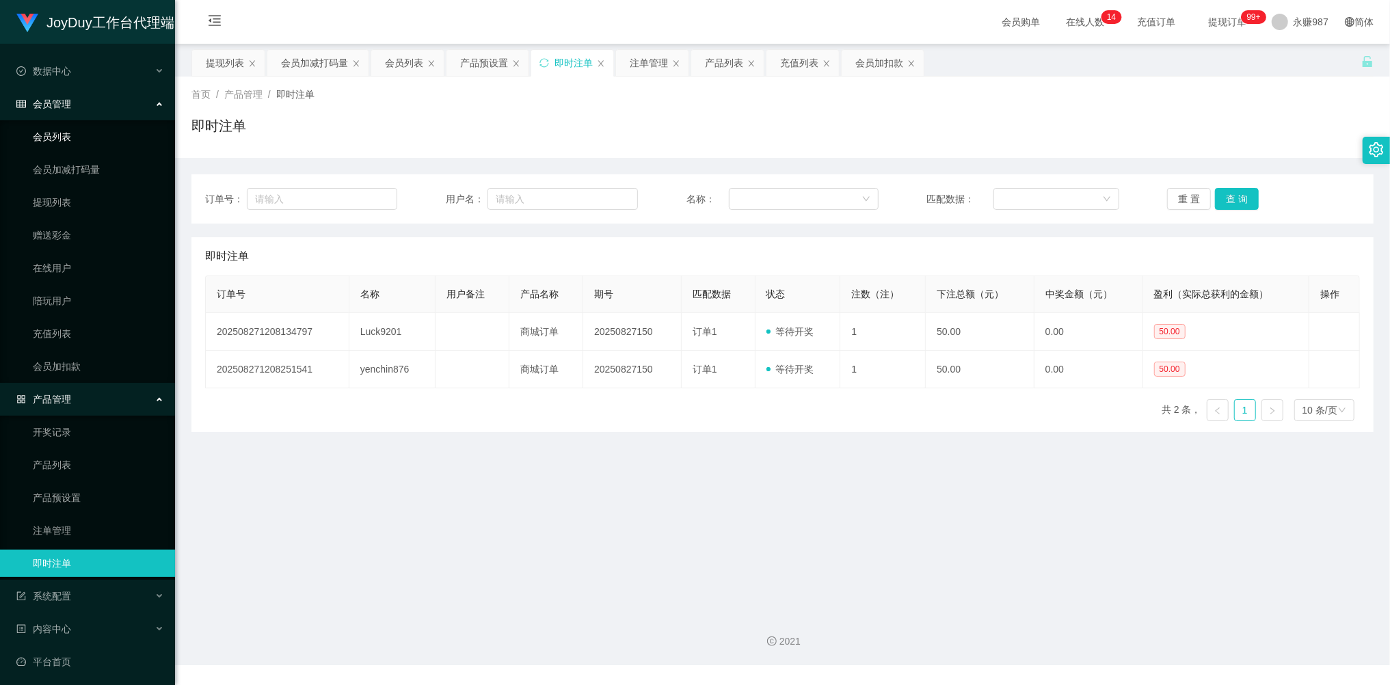
click at [64, 130] on link "会员列表" at bounding box center [98, 136] width 131 height 27
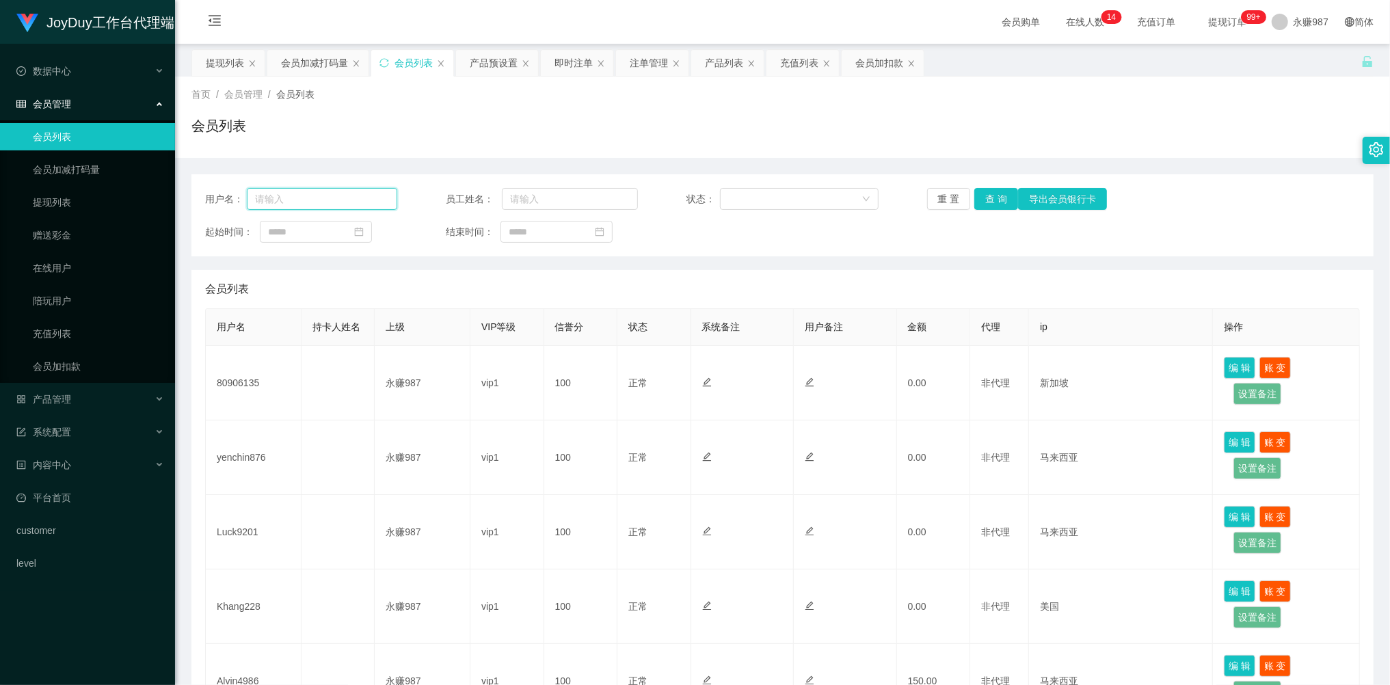
click at [324, 198] on input "text" at bounding box center [322, 199] width 150 height 22
paste input "What do u mean"
type input "What do u mean"
click at [989, 202] on button "查 询" at bounding box center [996, 199] width 44 height 22
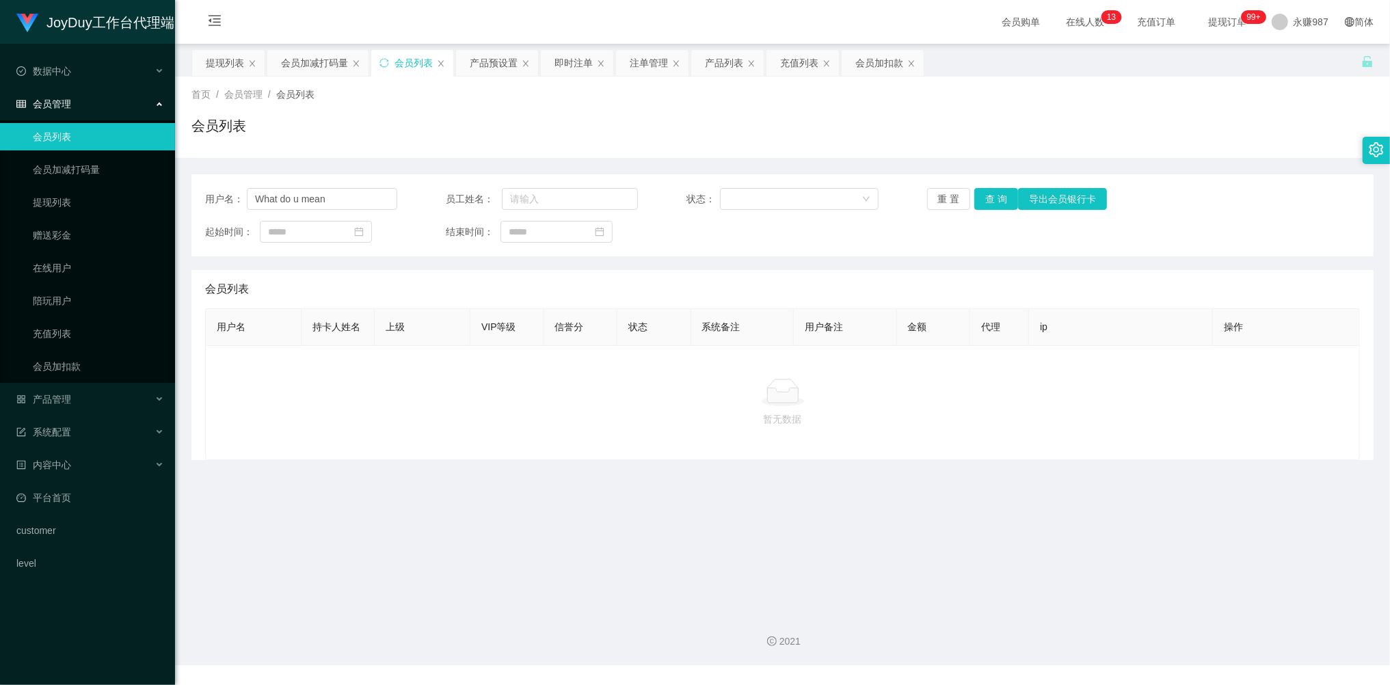
click at [79, 97] on div "会员管理" at bounding box center [87, 103] width 175 height 27
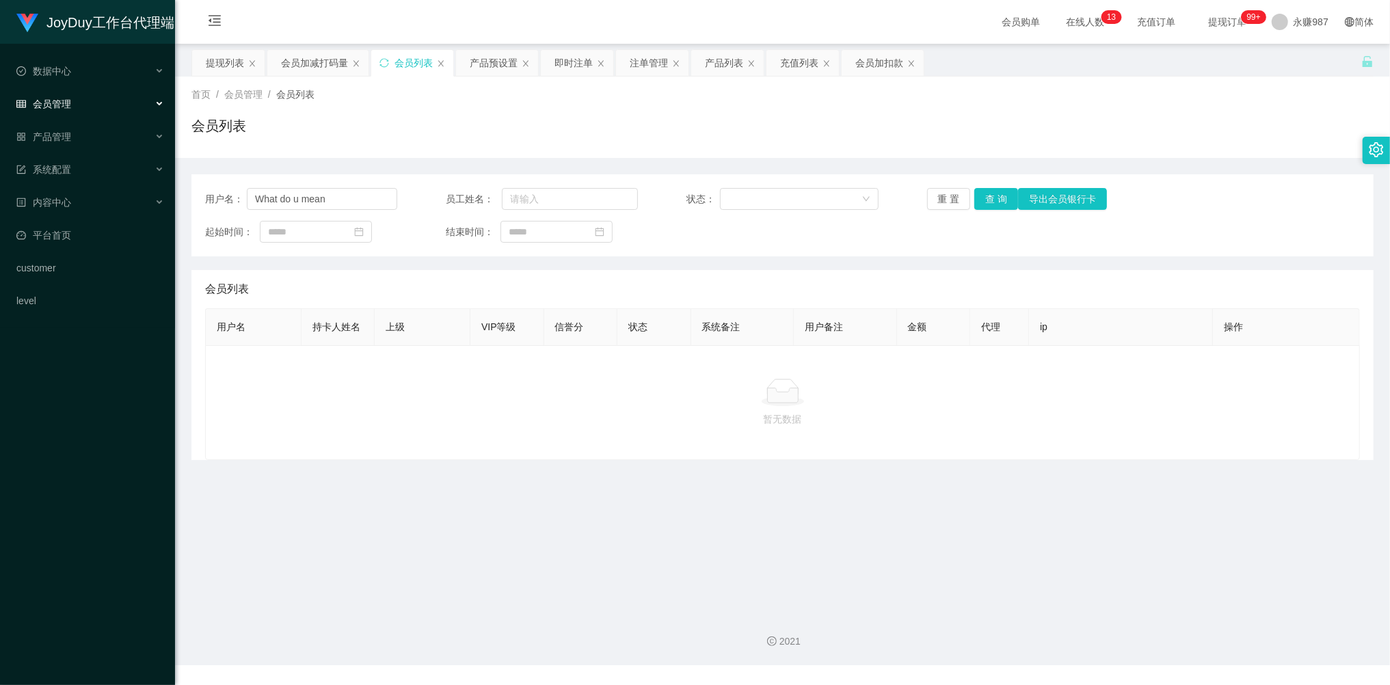
click at [78, 101] on div "会员管理" at bounding box center [87, 103] width 175 height 27
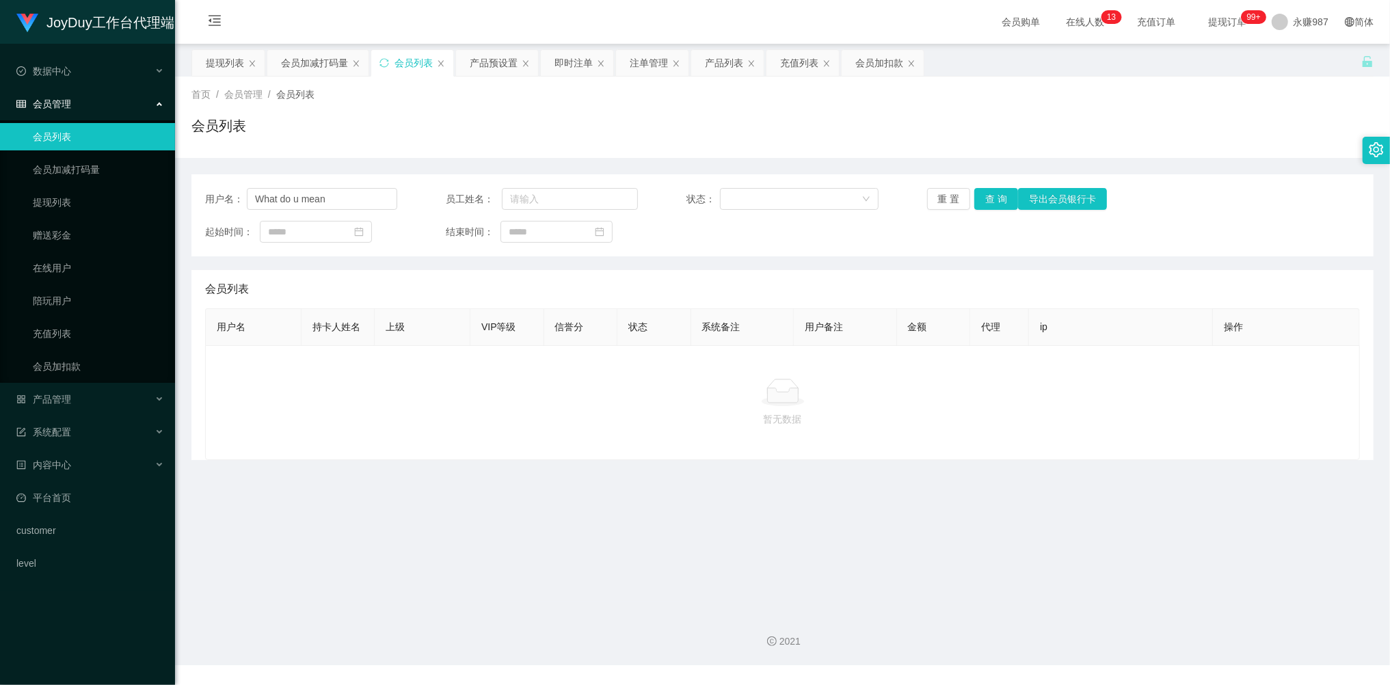
click at [75, 129] on link "会员列表" at bounding box center [98, 136] width 131 height 27
click at [942, 193] on button "重 置" at bounding box center [949, 199] width 44 height 22
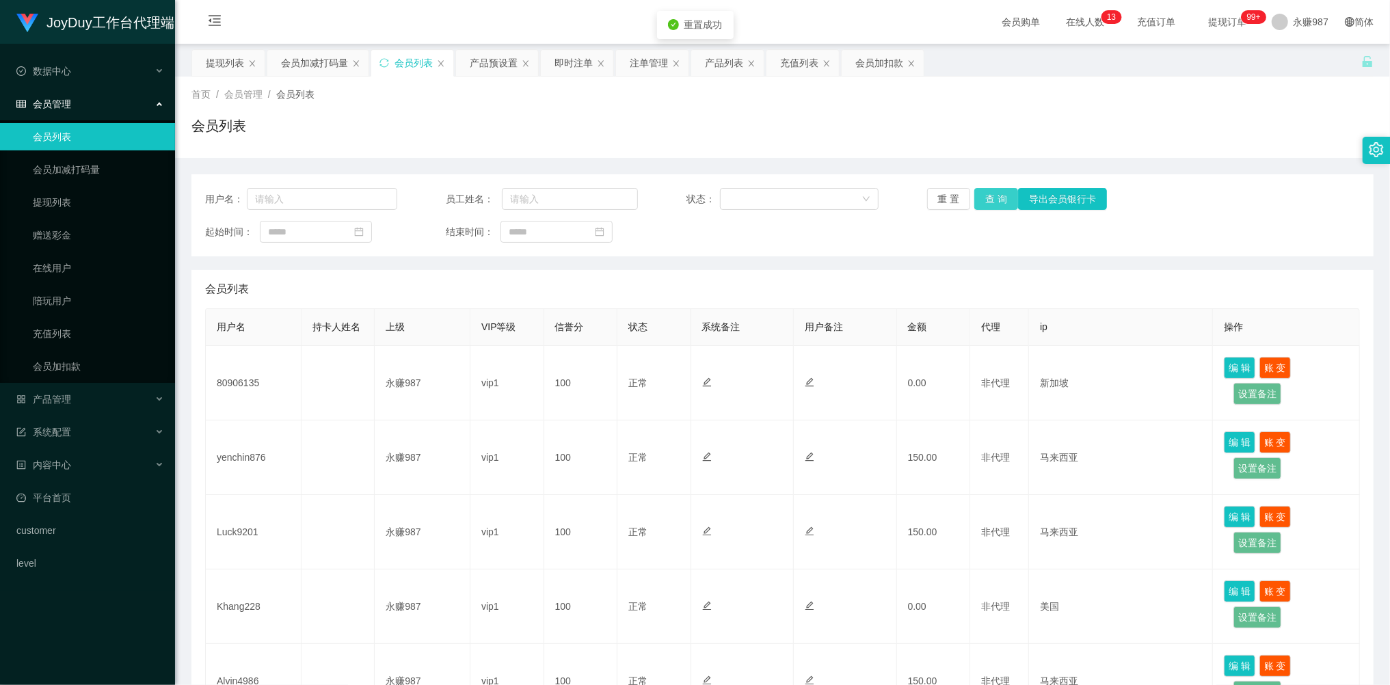
click at [1010, 200] on button "查 询" at bounding box center [996, 199] width 44 height 22
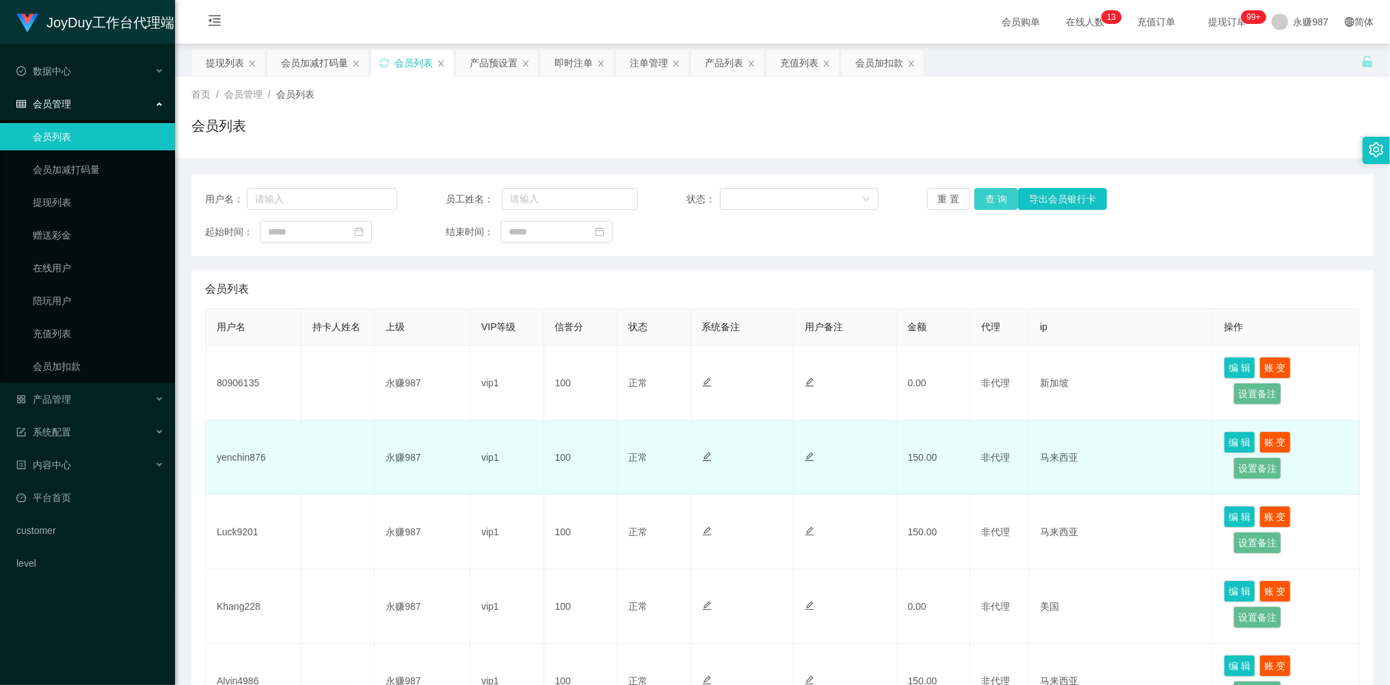
scroll to position [91, 0]
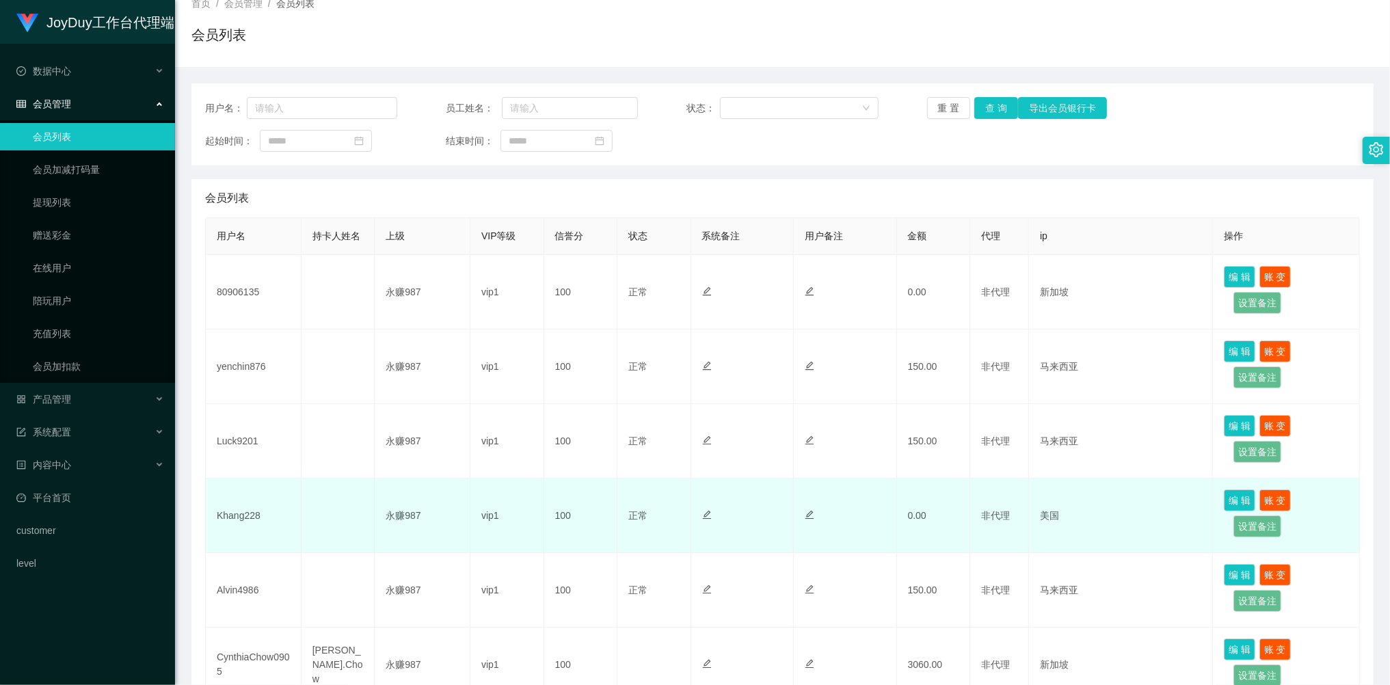
click at [239, 515] on td "Khang228" at bounding box center [254, 516] width 96 height 75
drag, startPoint x: 239, startPoint y: 515, endPoint x: 390, endPoint y: 483, distance: 153.8
click at [242, 515] on td "Khang228" at bounding box center [254, 516] width 96 height 75
copy td "Khang228"
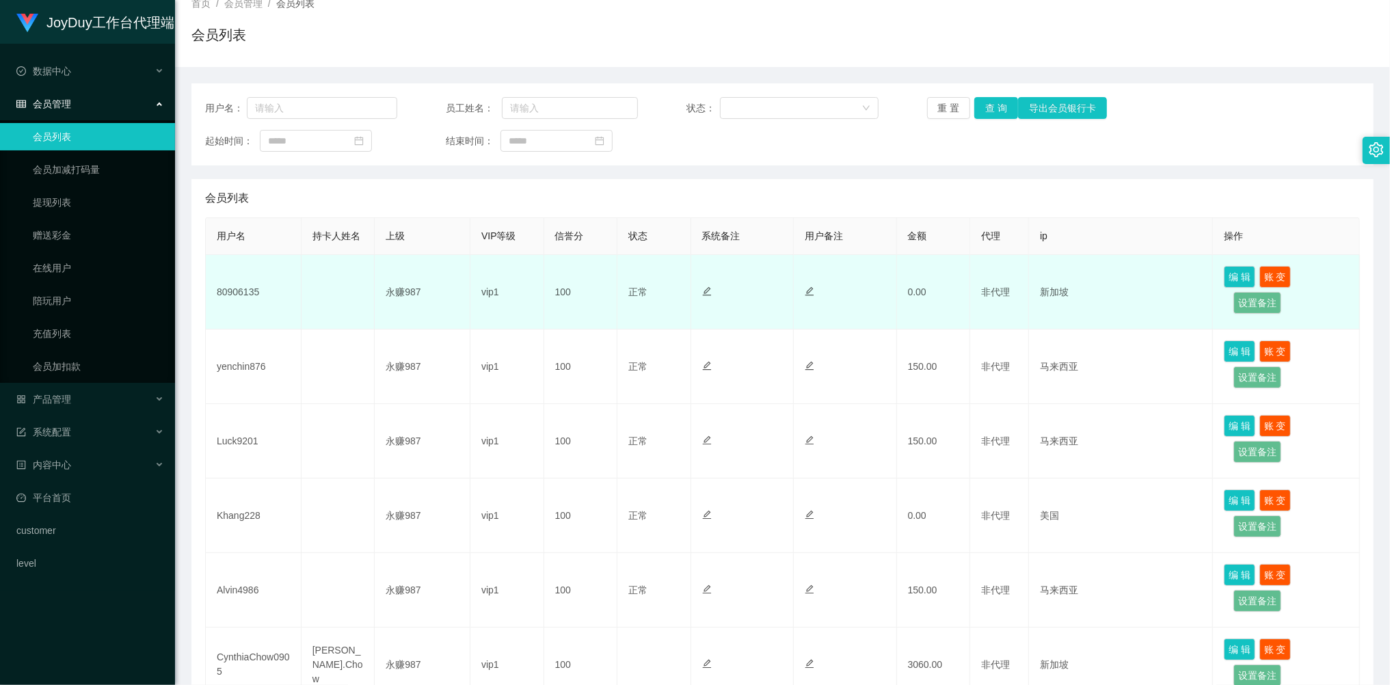
click at [237, 295] on td "80906135" at bounding box center [254, 292] width 96 height 75
copy td "80906135"
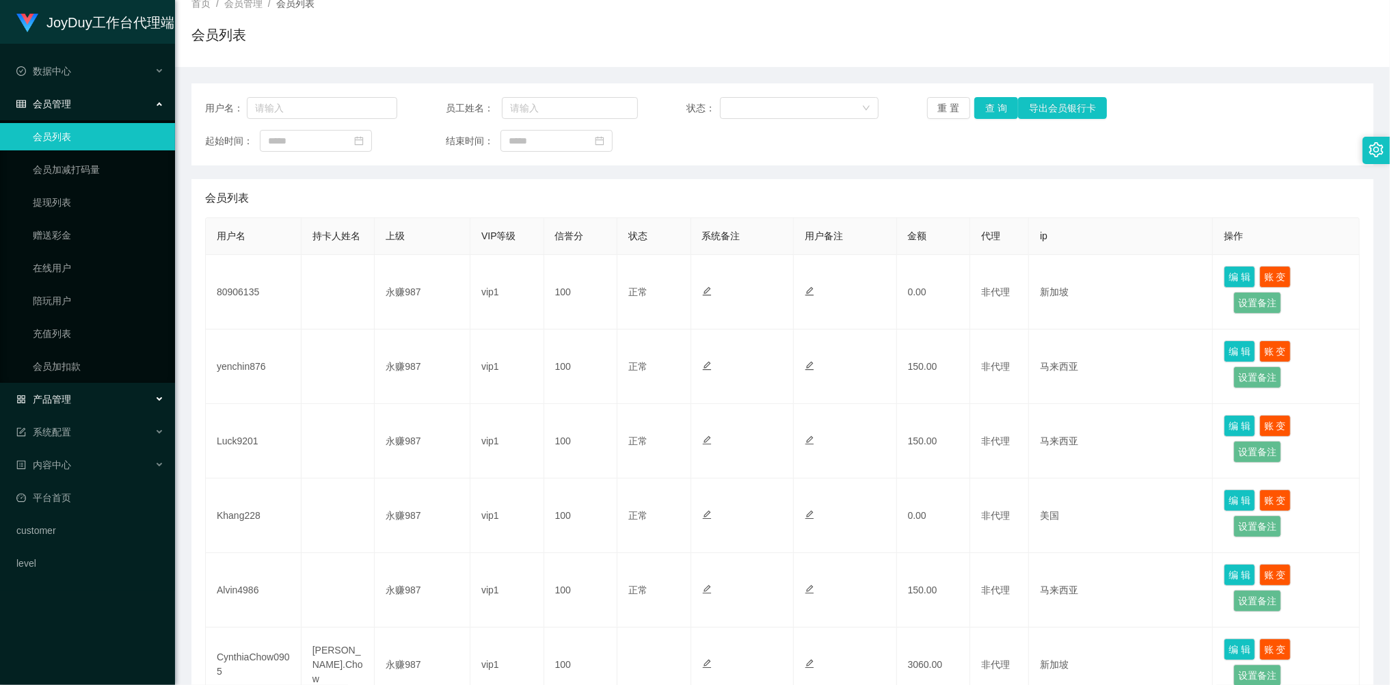
click at [88, 395] on div "产品管理" at bounding box center [87, 399] width 175 height 27
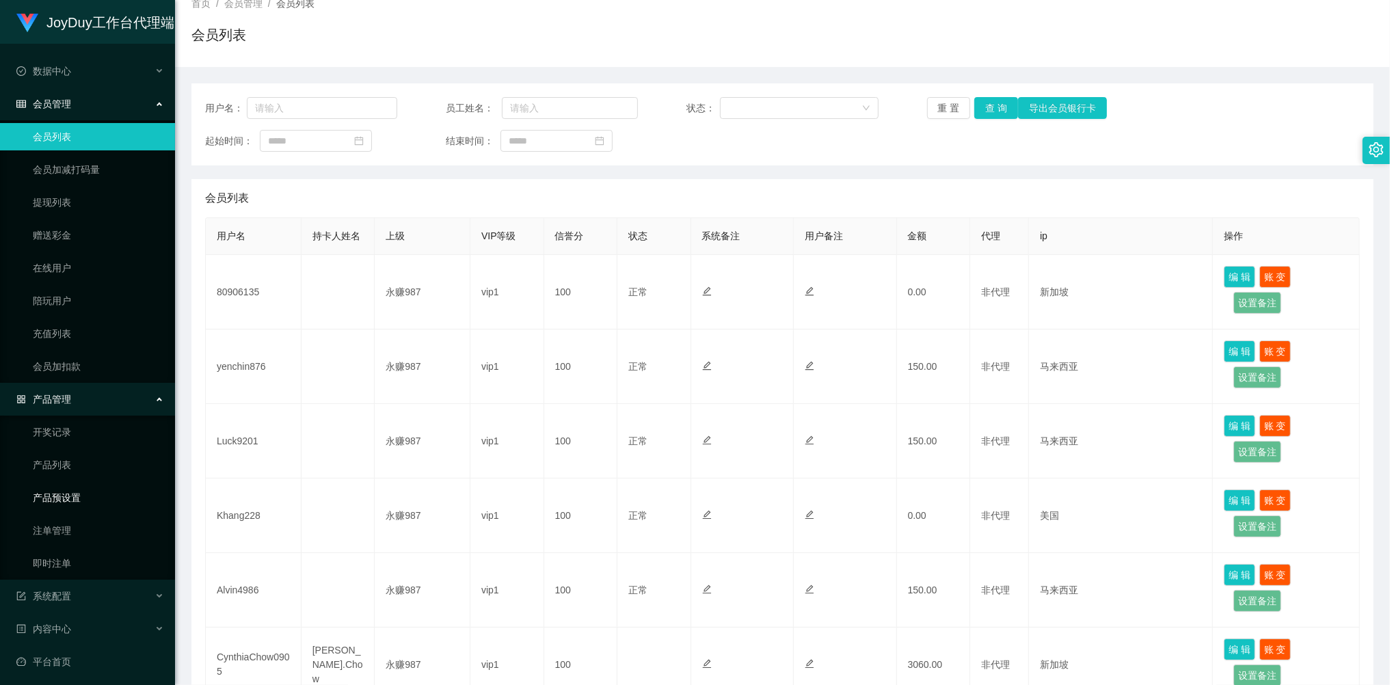
drag, startPoint x: 70, startPoint y: 490, endPoint x: 112, endPoint y: 483, distance: 43.1
click at [71, 490] on link "产品预设置" at bounding box center [98, 497] width 131 height 27
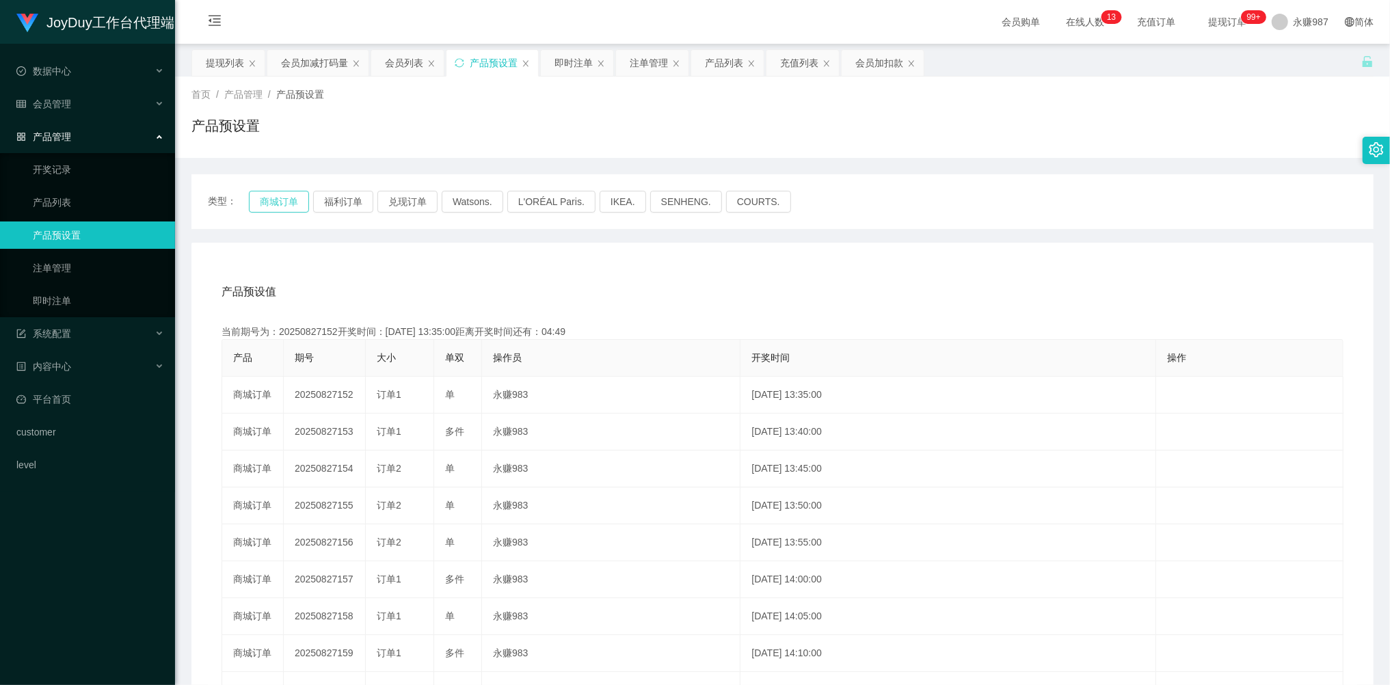
click at [291, 198] on button "商城订单" at bounding box center [279, 202] width 60 height 22
click at [61, 132] on span "产品管理" at bounding box center [43, 136] width 55 height 11
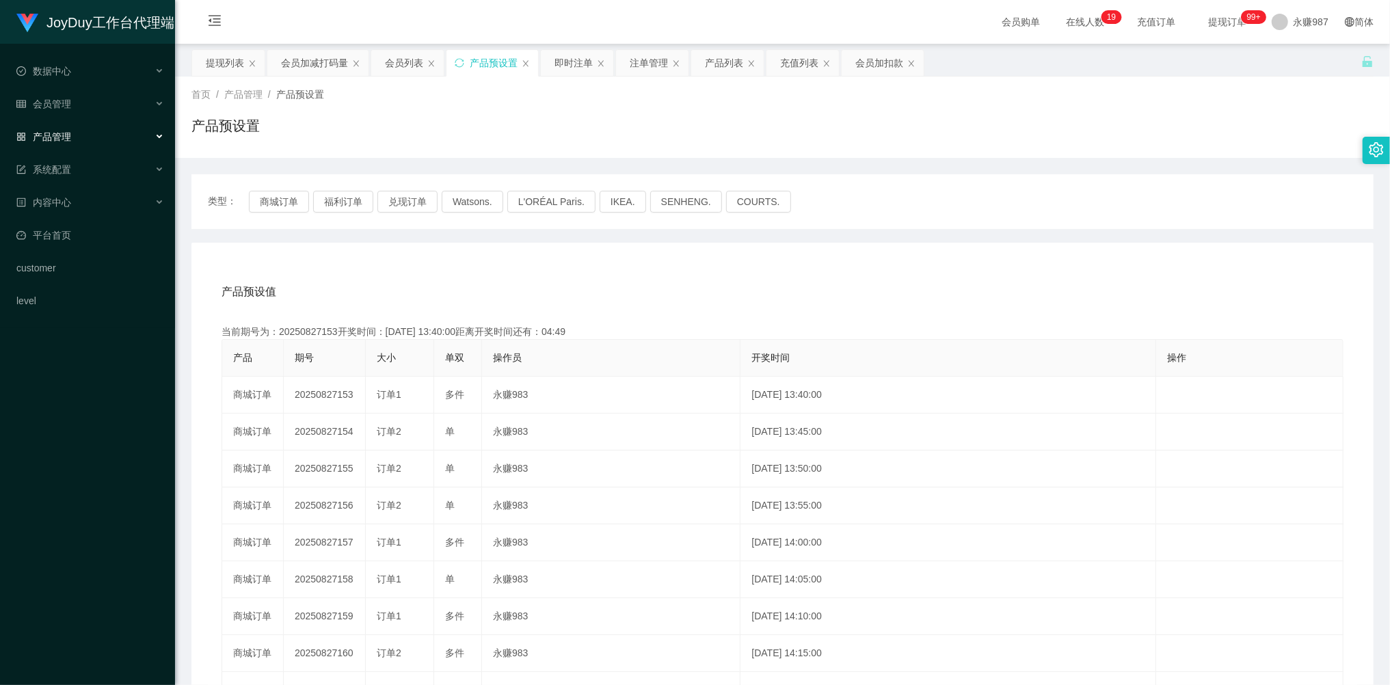
click at [64, 131] on span "产品管理" at bounding box center [43, 136] width 55 height 11
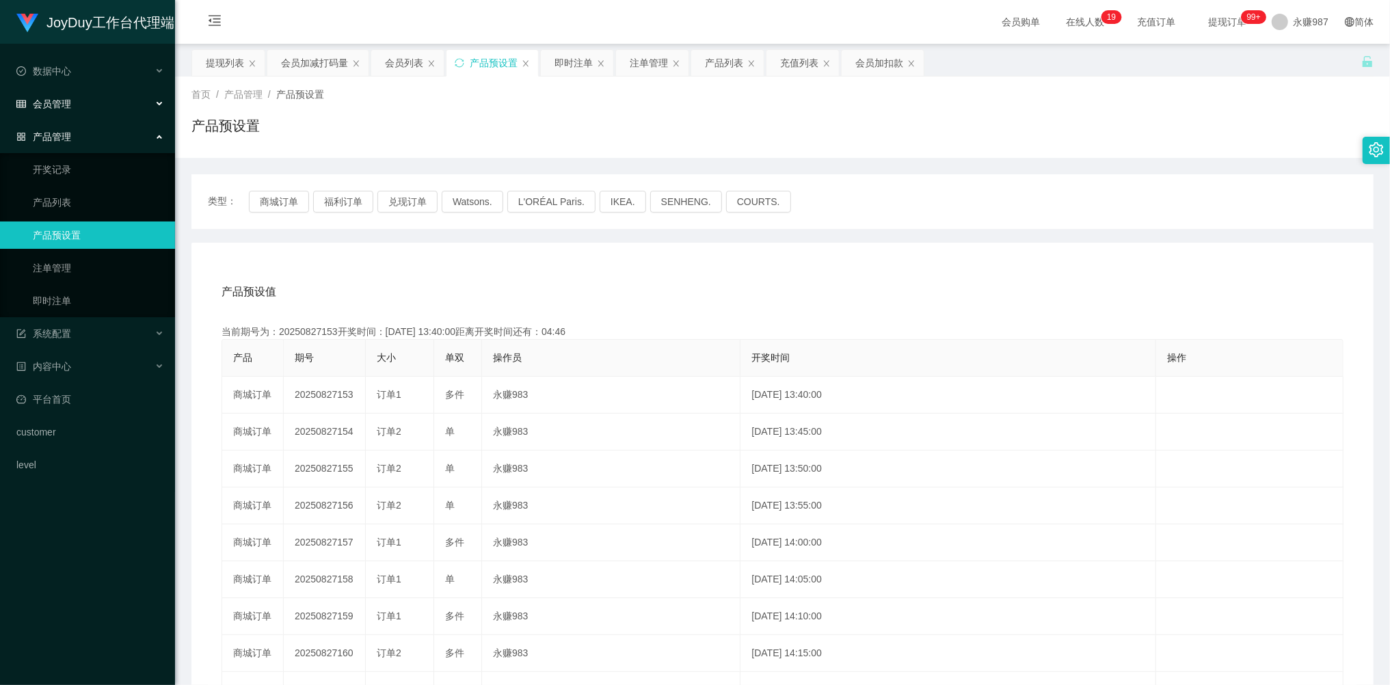
click at [56, 98] on span "会员管理" at bounding box center [43, 103] width 55 height 11
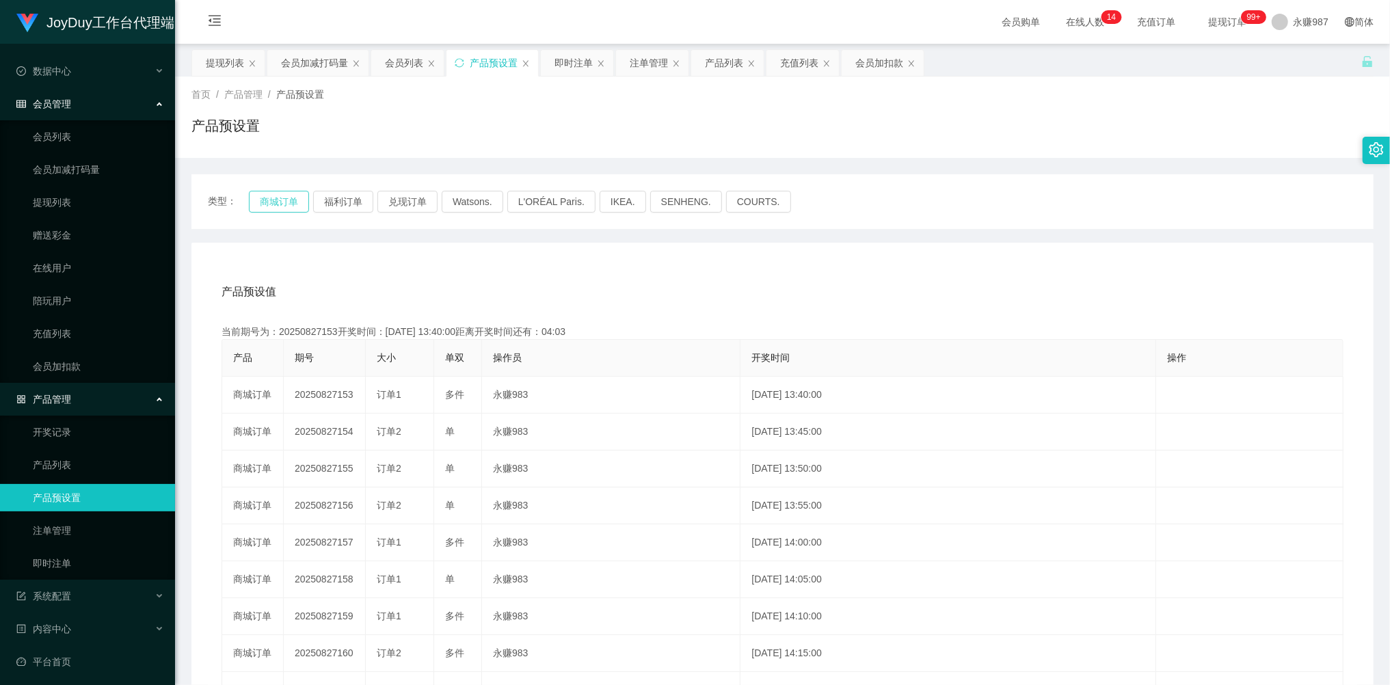
click at [290, 195] on button "商城订单" at bounding box center [279, 202] width 60 height 22
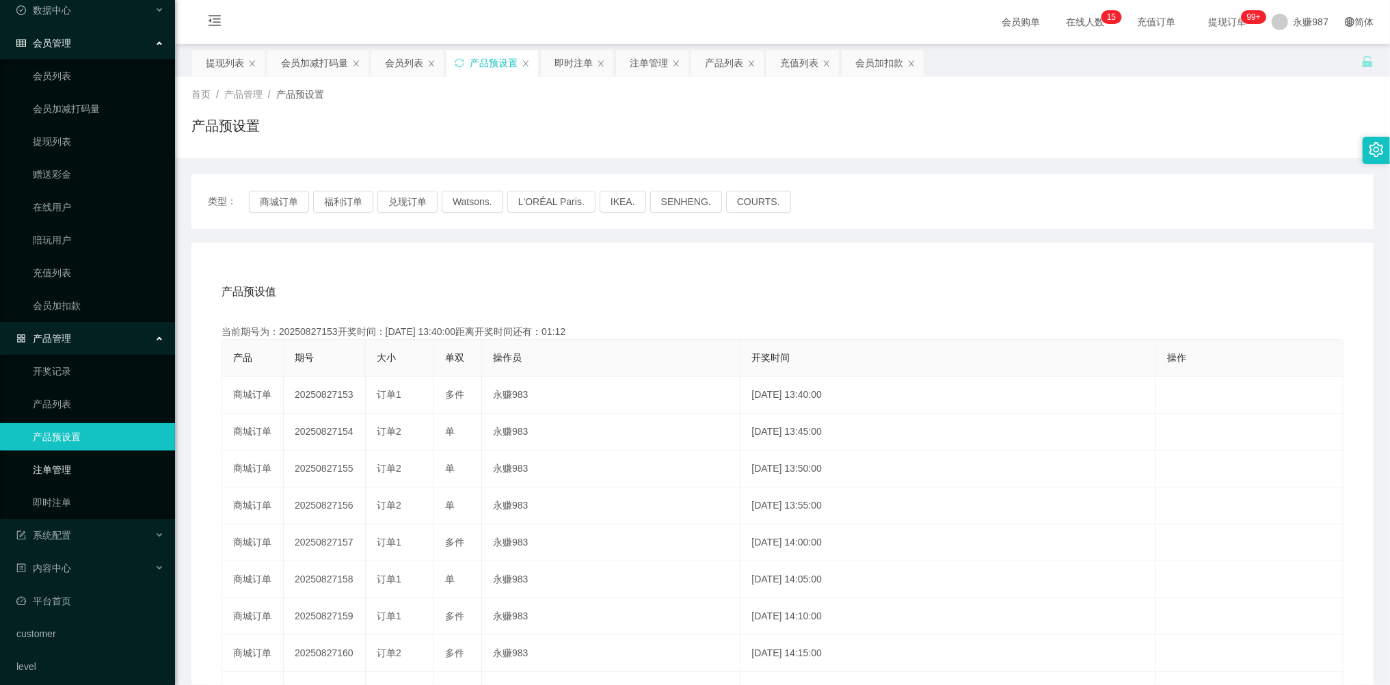
click at [72, 460] on link "注单管理" at bounding box center [98, 469] width 131 height 27
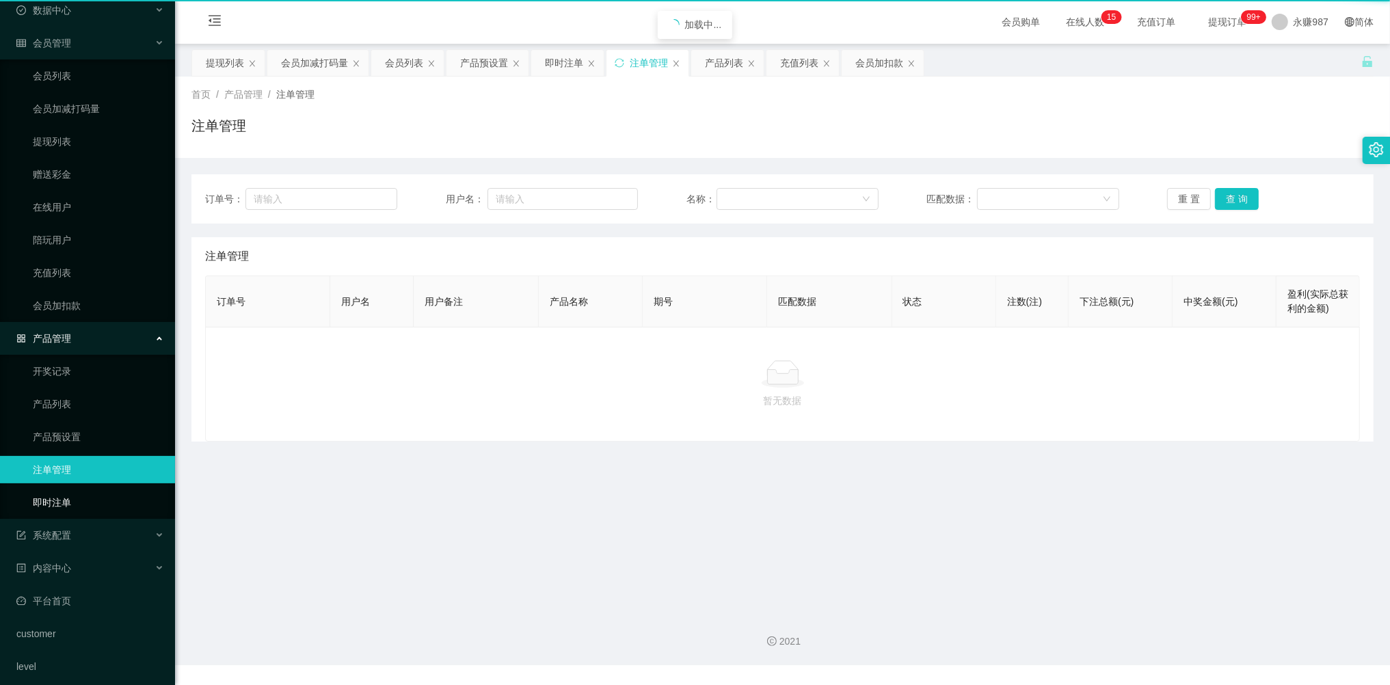
click at [66, 501] on div "JoyDuy工作台代理端 数据中心 会员管理 会员列表 会员加减打码量 提现列表 赠送彩金 在线用户 陪玩用户 充值列表 会员加扣款 产品管理 开奖记录 产品…" at bounding box center [87, 281] width 175 height 685
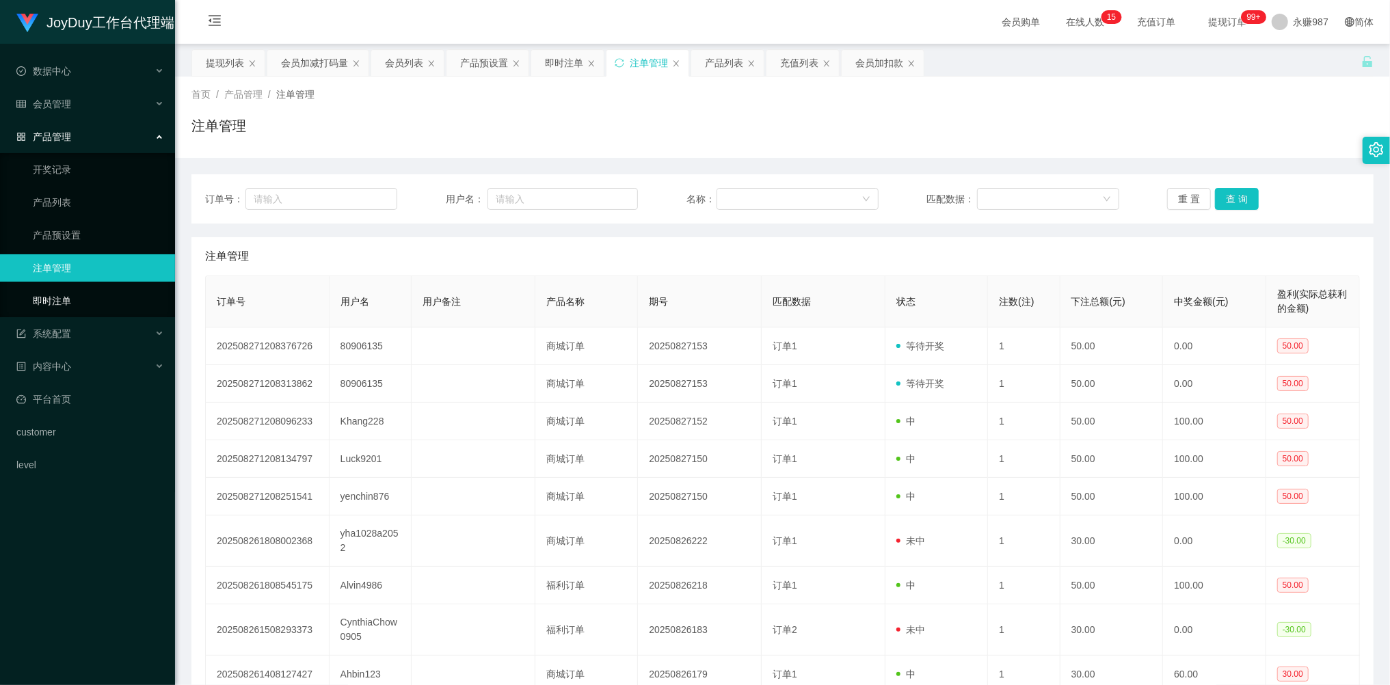
click at [68, 287] on link "即时注单" at bounding box center [98, 300] width 131 height 27
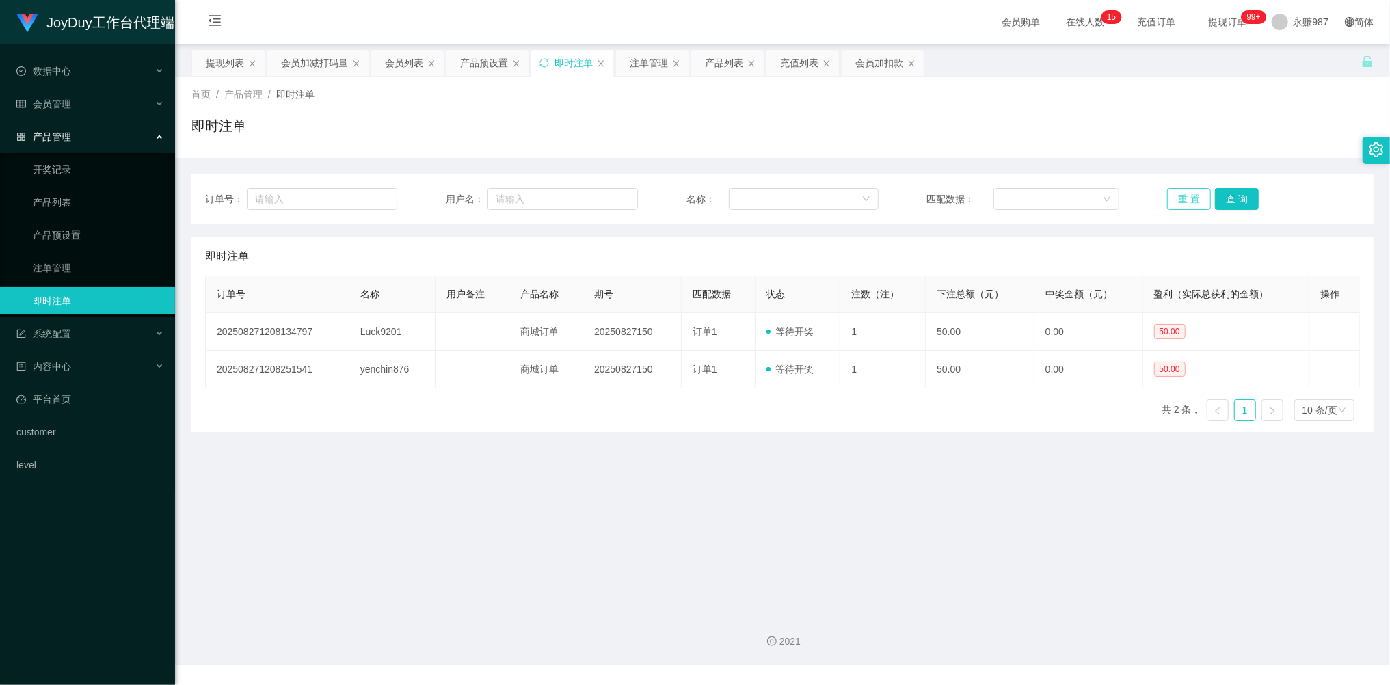
click at [1193, 200] on button "重 置" at bounding box center [1189, 199] width 44 height 22
click at [1180, 192] on button "重 置" at bounding box center [1189, 199] width 44 height 22
drag, startPoint x: 1180, startPoint y: 192, endPoint x: 814, endPoint y: 343, distance: 395.6
click at [1177, 191] on button "重 置" at bounding box center [1189, 199] width 44 height 22
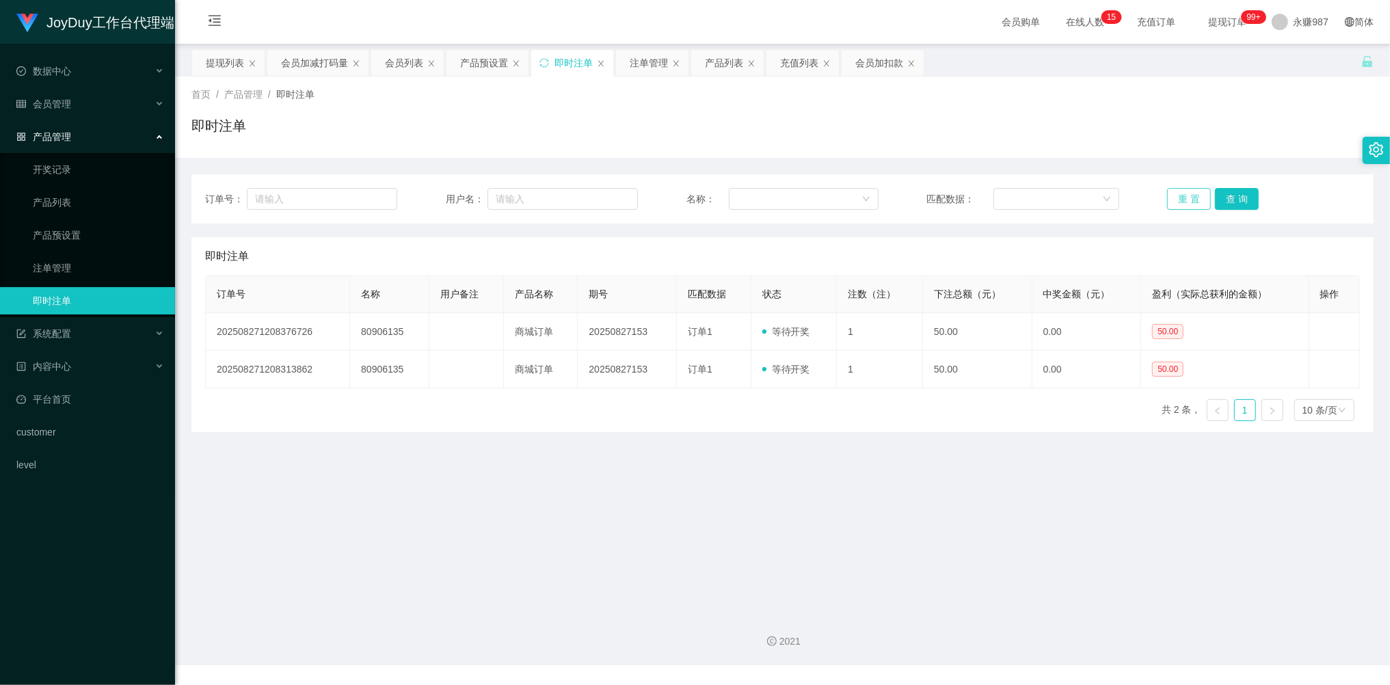
click at [1171, 197] on button "重 置" at bounding box center [1189, 199] width 44 height 22
click at [1173, 196] on button "重 置" at bounding box center [1189, 199] width 44 height 22
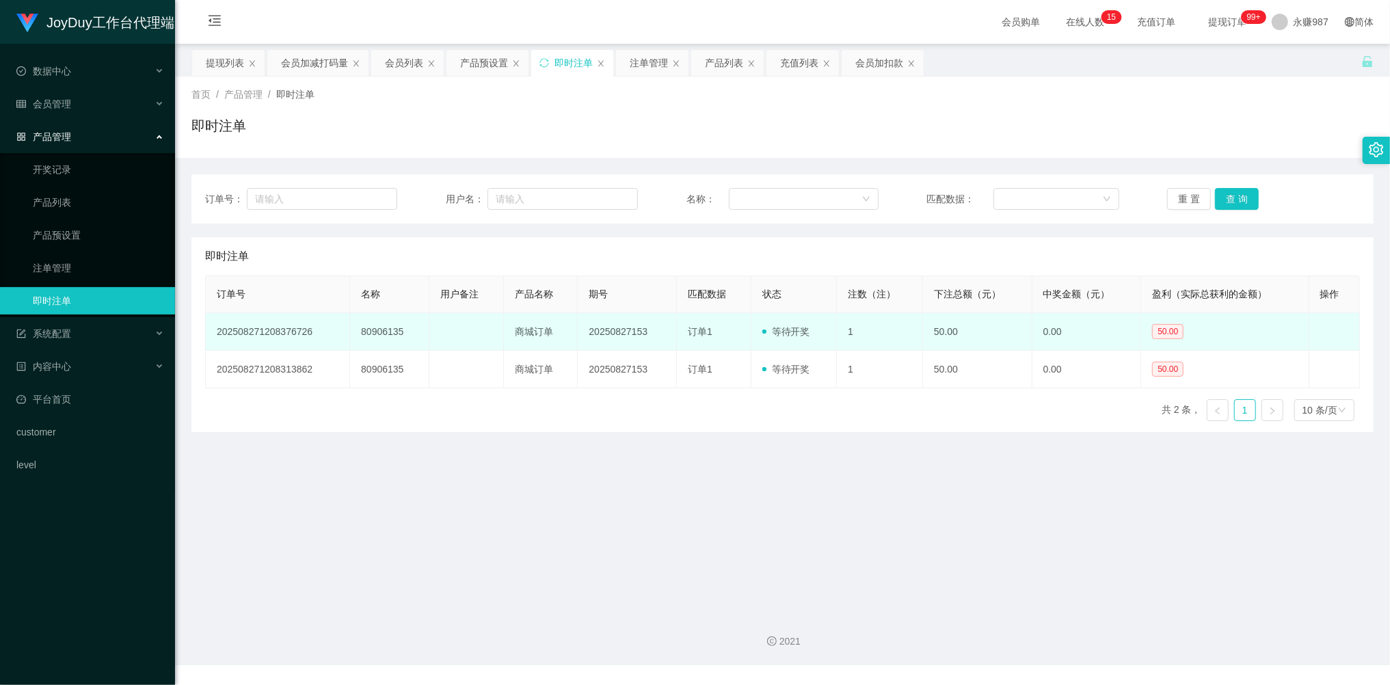
click at [388, 330] on td "80906135" at bounding box center [389, 332] width 79 height 38
copy td "80906135"
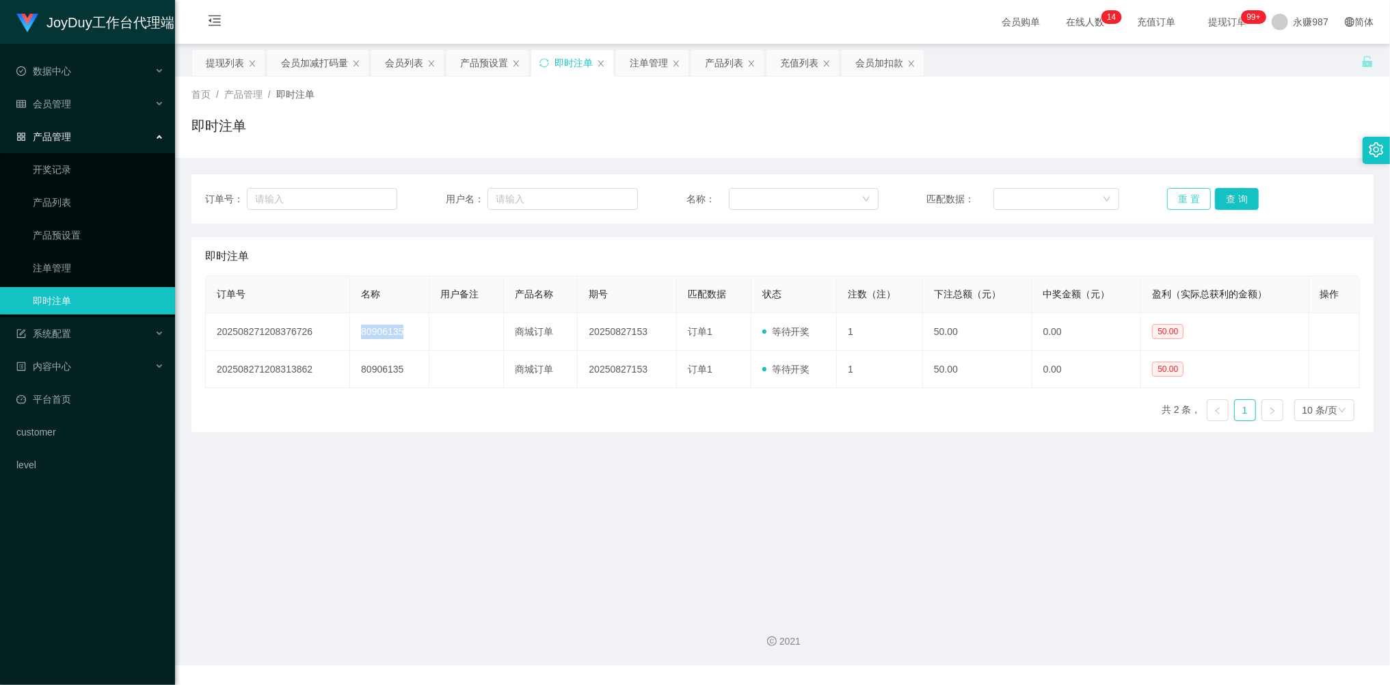
click at [1174, 197] on button "重 置" at bounding box center [1189, 199] width 44 height 22
click at [859, 468] on main "关闭左侧 关闭右侧 关闭其它 刷新页面 提现列表 会员加减打码量 会员列表 产品预设置 即时注单 注单管理 产品列表 充值列表 会员加扣款 首页 / 产品管理…" at bounding box center [782, 323] width 1215 height 558
click at [859, 473] on main "关闭左侧 关闭右侧 关闭其它 刷新页面 提现列表 会员加减打码量 会员列表 产品预设置 即时注单 注单管理 产品列表 充值列表 会员加扣款 首页 / 产品管理…" at bounding box center [782, 323] width 1215 height 558
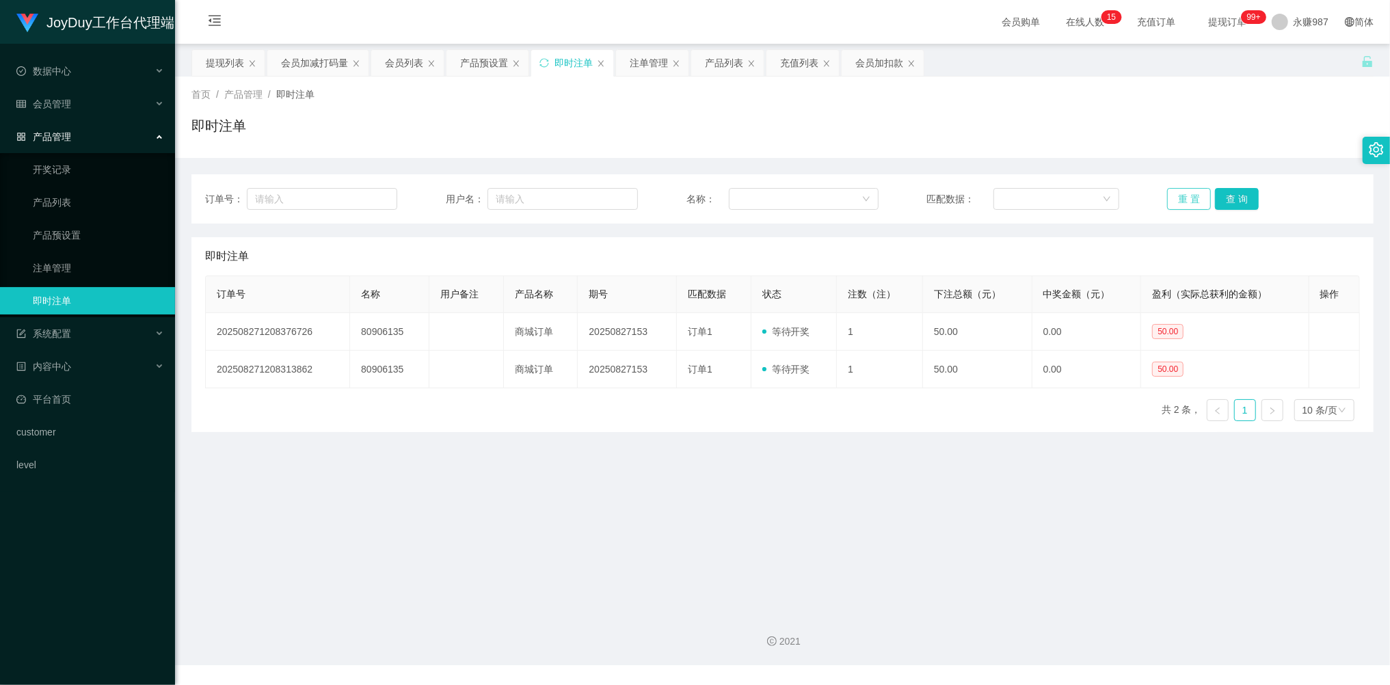
click at [1182, 206] on button "重 置" at bounding box center [1189, 199] width 44 height 22
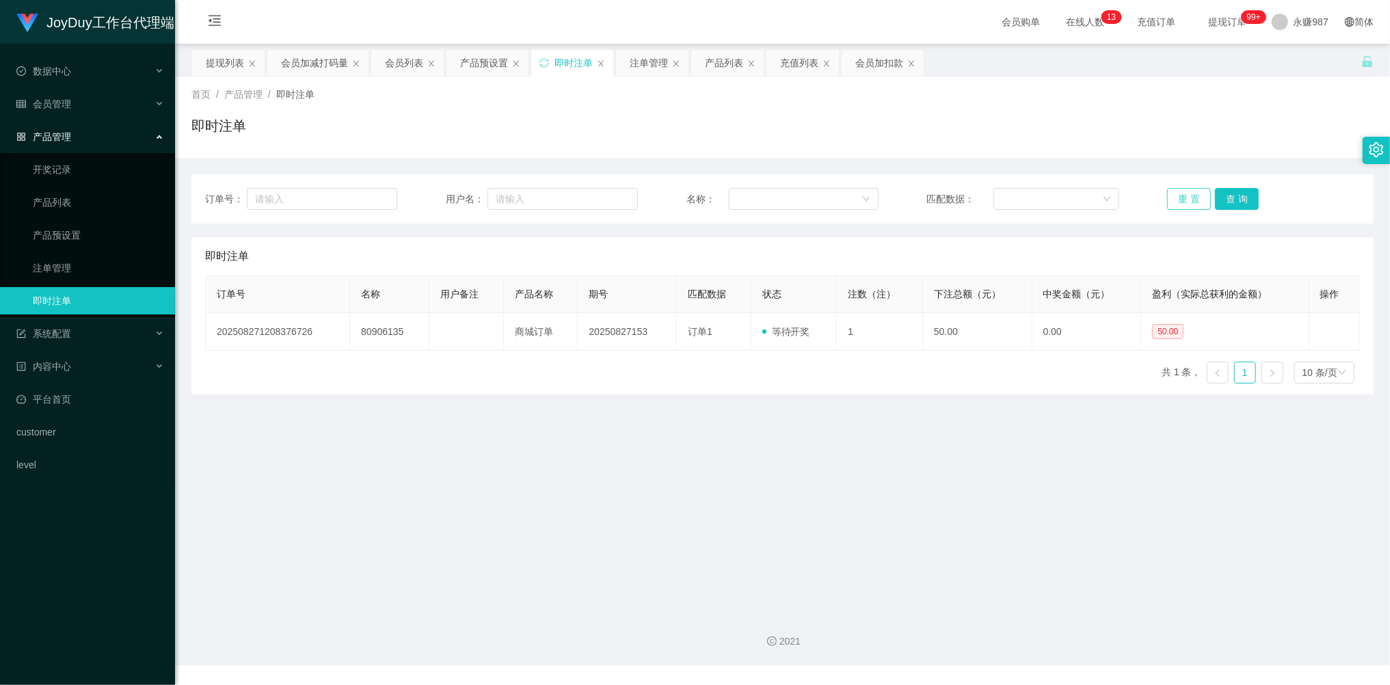
click at [1179, 207] on button "重 置" at bounding box center [1189, 199] width 44 height 22
